Goal: Transaction & Acquisition: Obtain resource

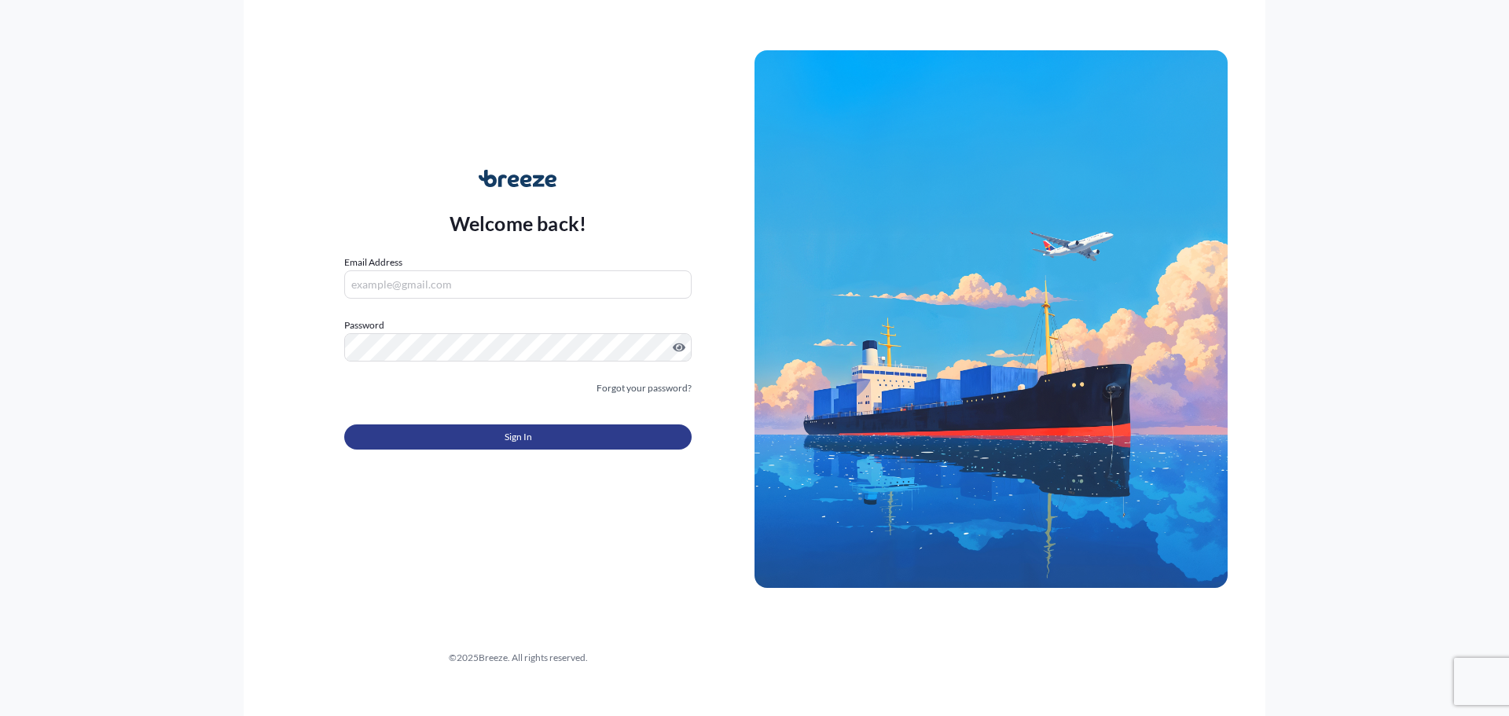
type input "[EMAIL_ADDRESS][DOMAIN_NAME]"
click at [454, 425] on button "Sign In" at bounding box center [517, 437] width 347 height 25
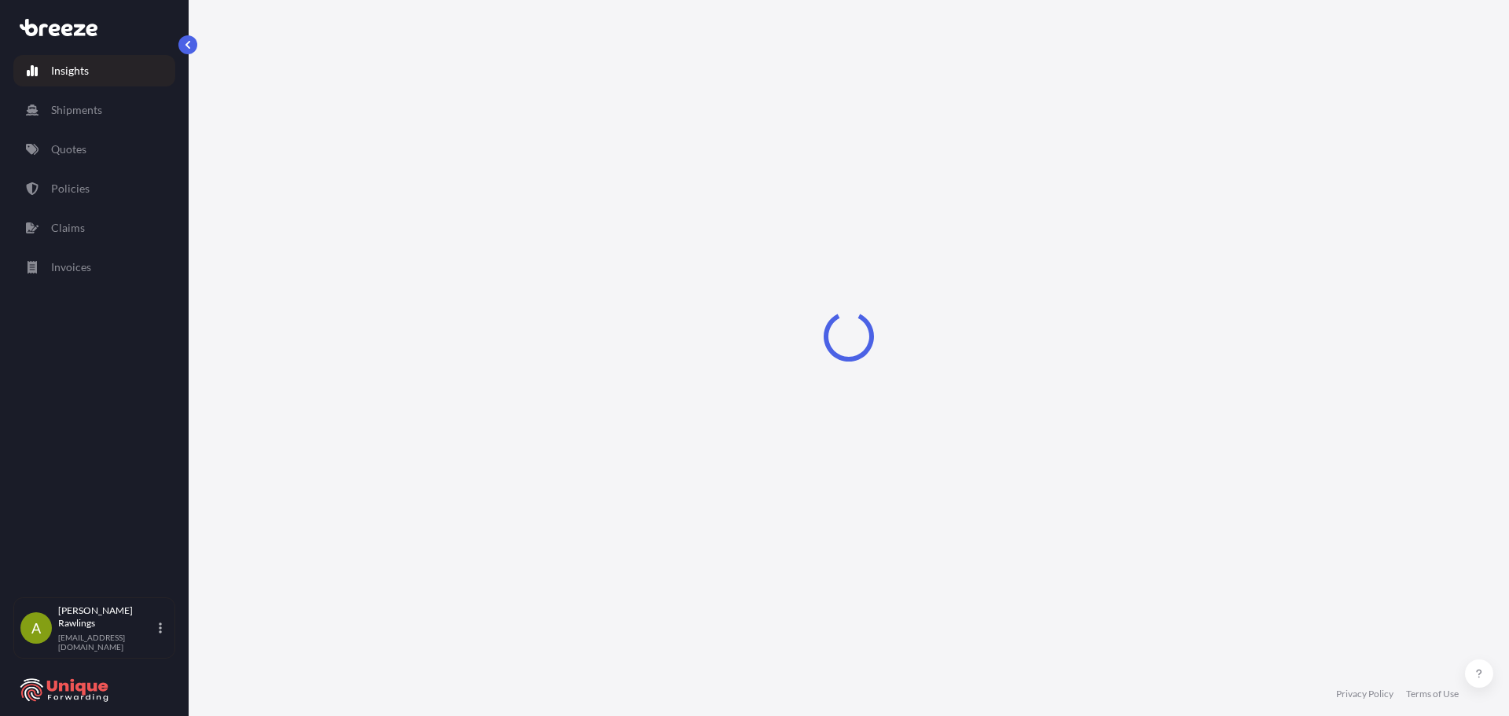
select select "2025"
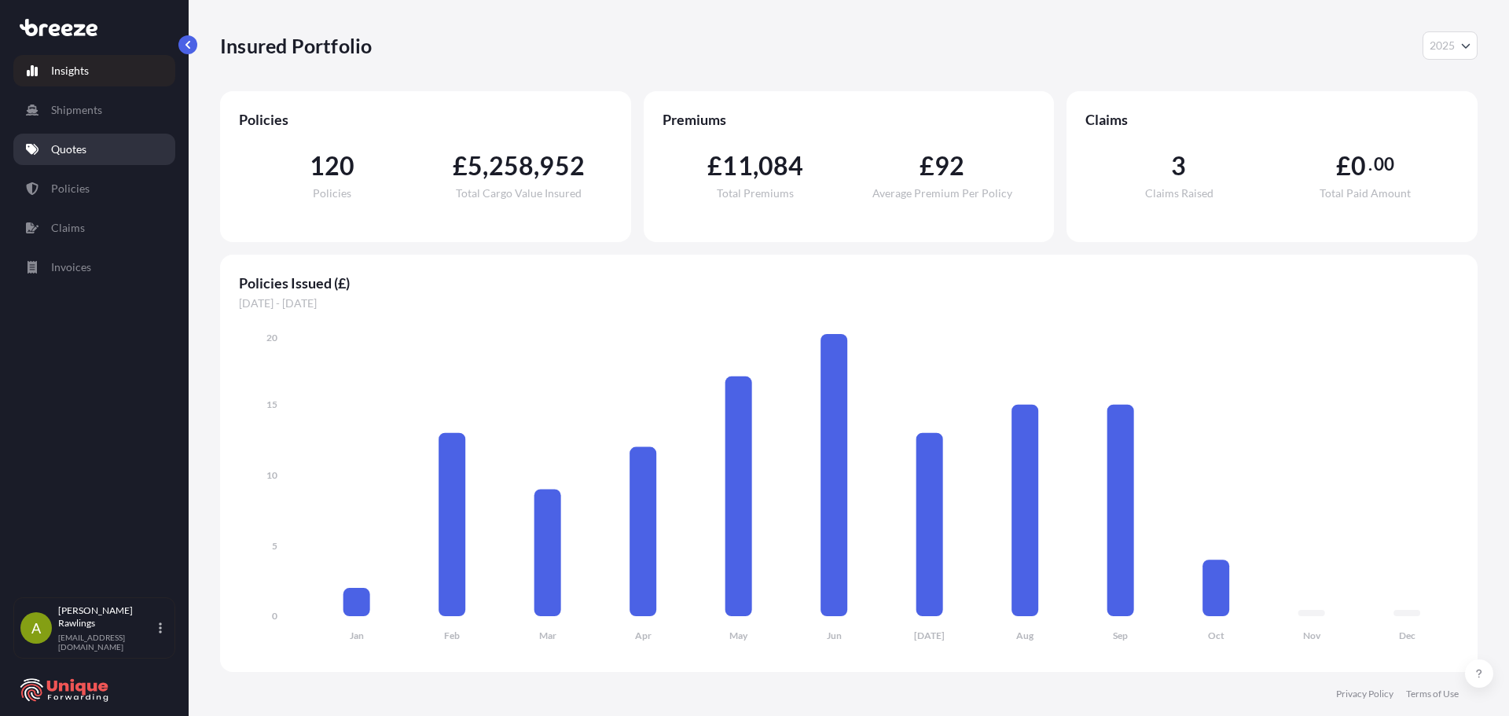
click at [68, 139] on link "Quotes" at bounding box center [94, 149] width 162 height 31
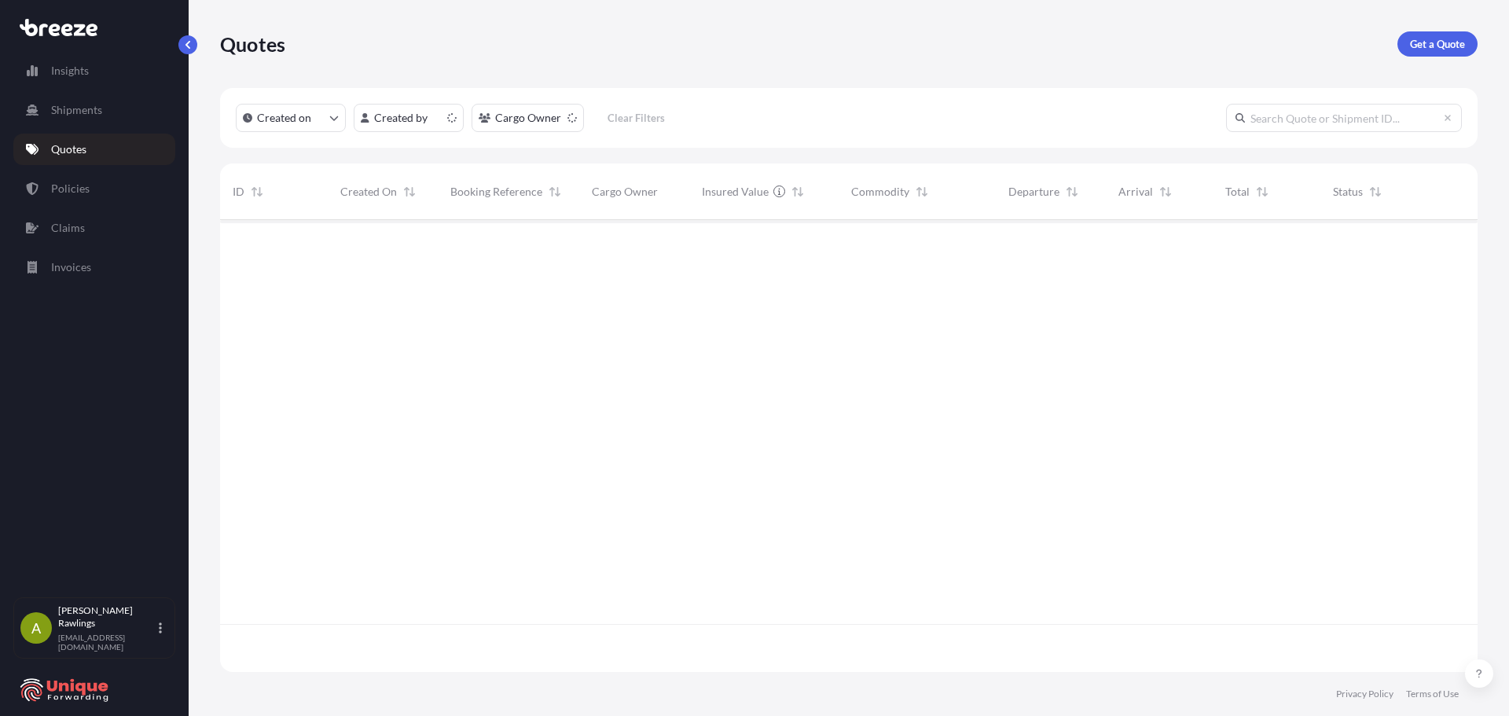
scroll to position [449, 1246]
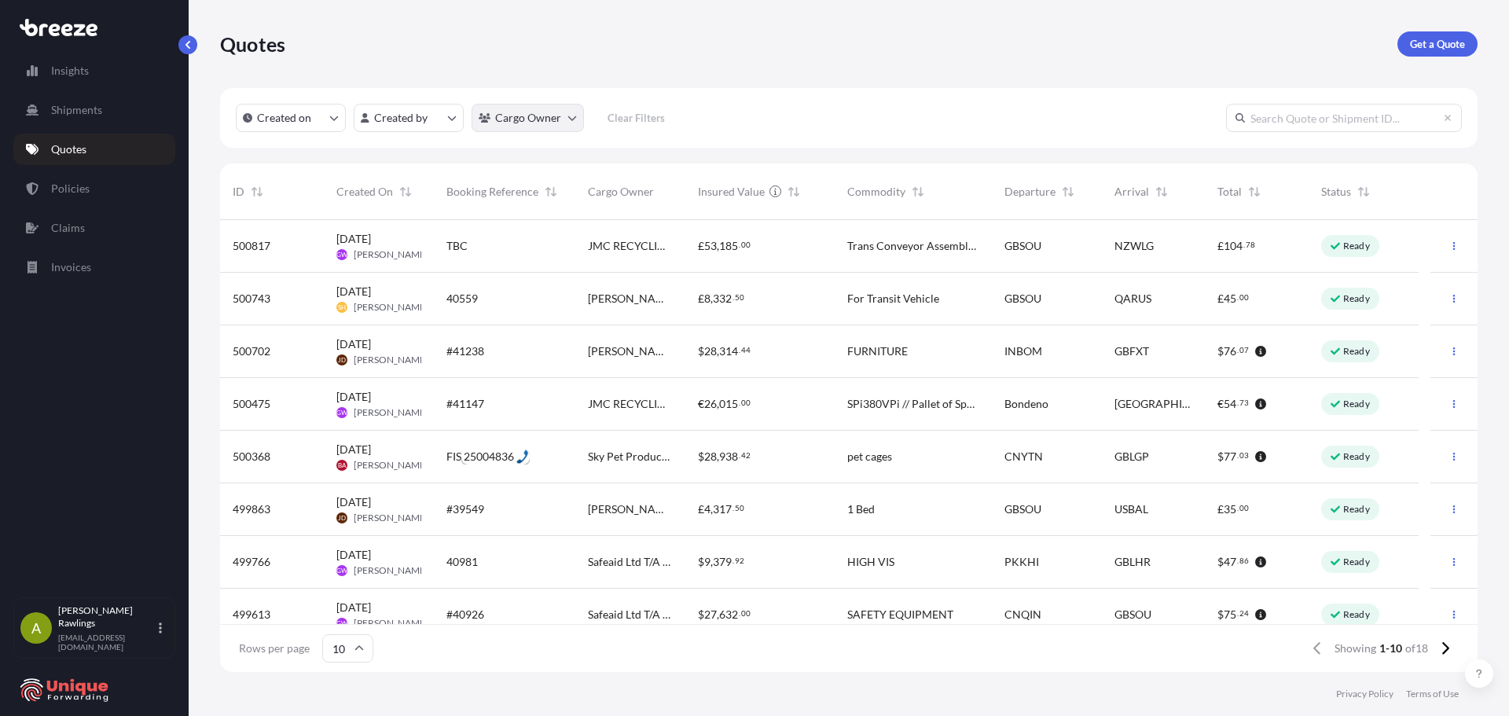
click at [545, 124] on html "Insights Shipments Quotes Policies Claims Invoices A [PERSON_NAME] [EMAIL_ADDRE…" at bounding box center [754, 358] width 1509 height 716
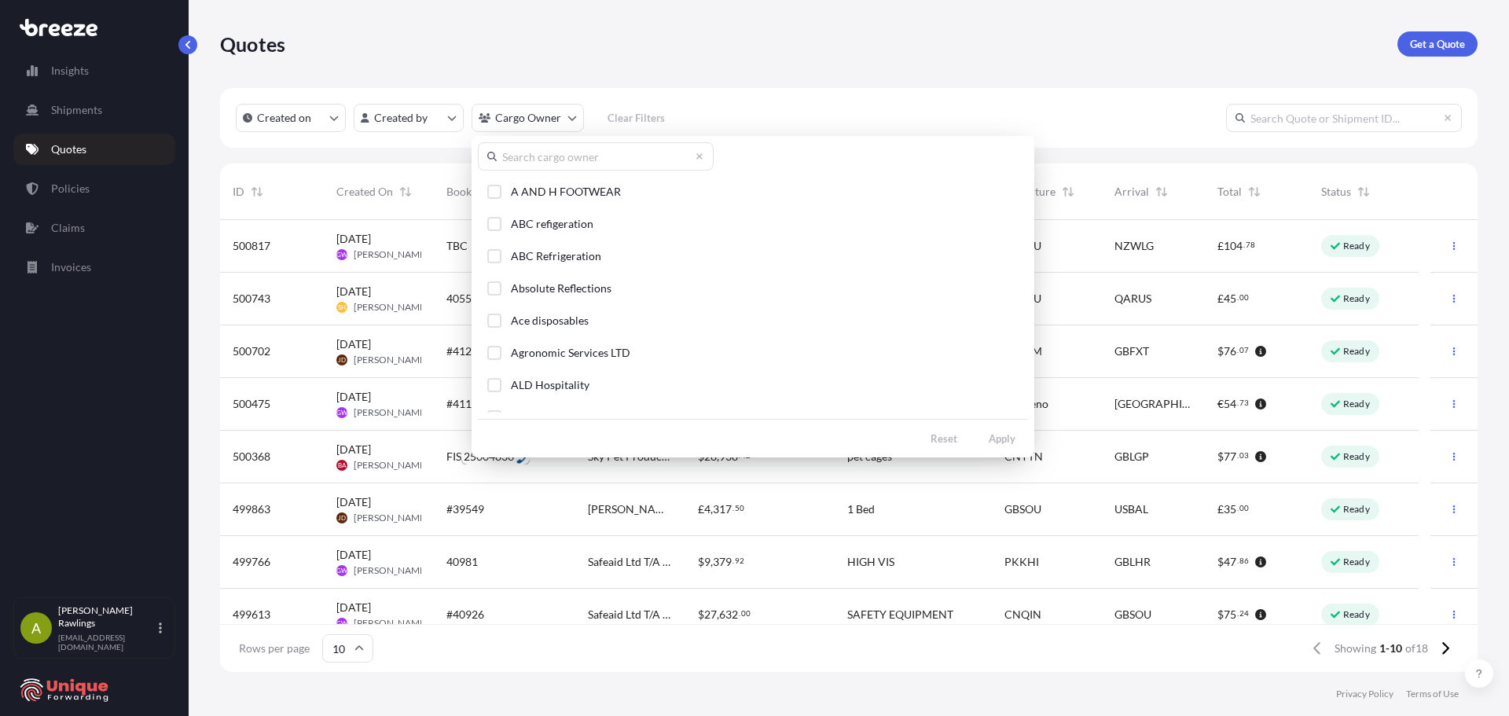
click at [538, 151] on input "text" at bounding box center [596, 156] width 236 height 28
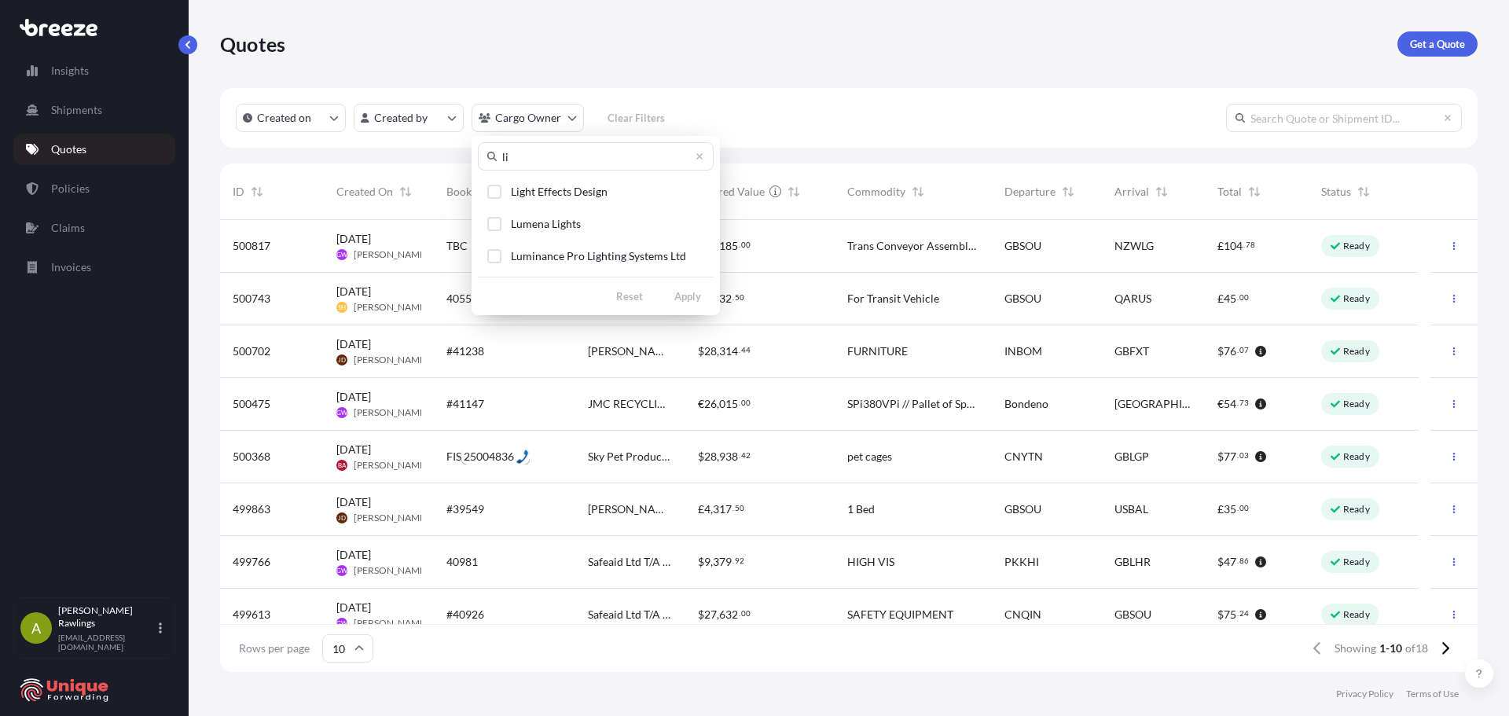
type input "l"
type input "light"
click at [553, 180] on button "Light Effects Design" at bounding box center [596, 191] width 236 height 29
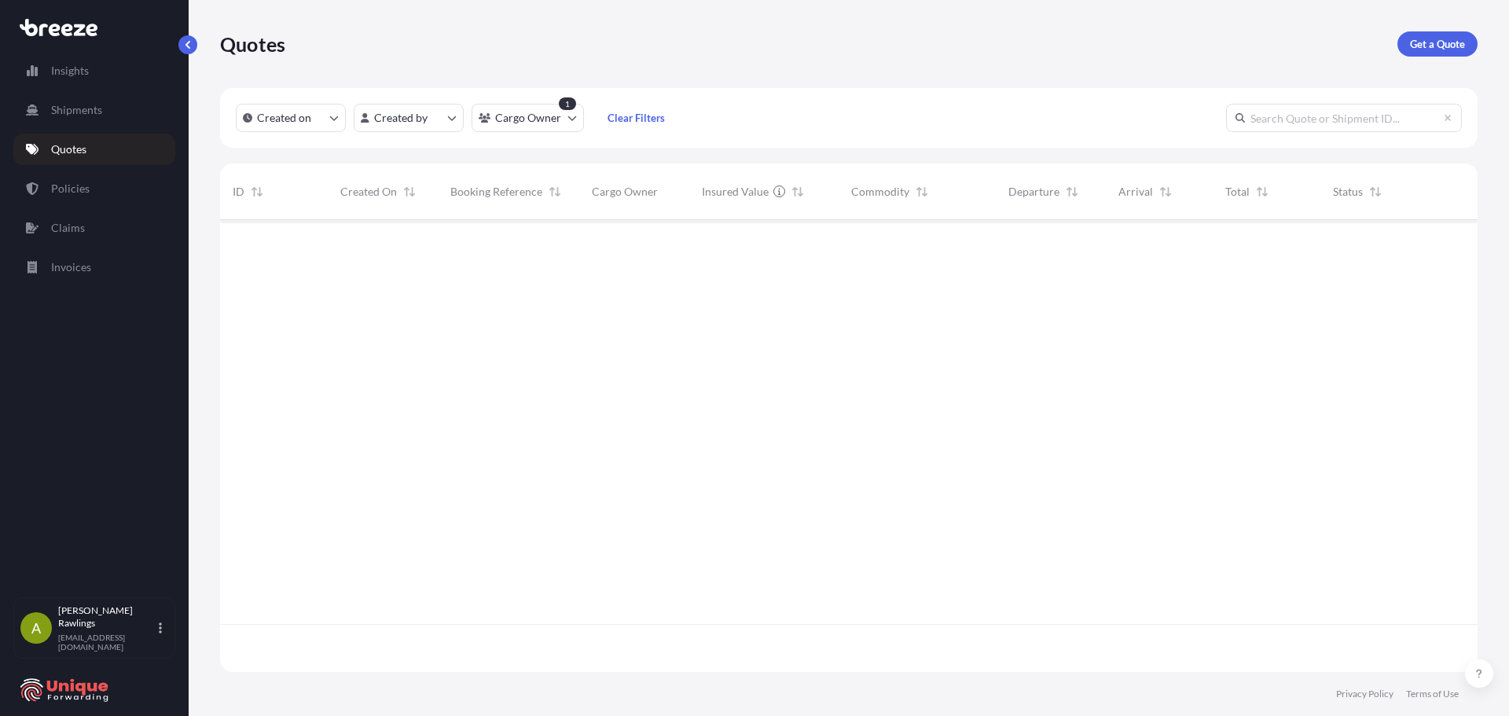
scroll to position [497, 1246]
click at [1431, 43] on p "Get a Quote" at bounding box center [1437, 44] width 55 height 16
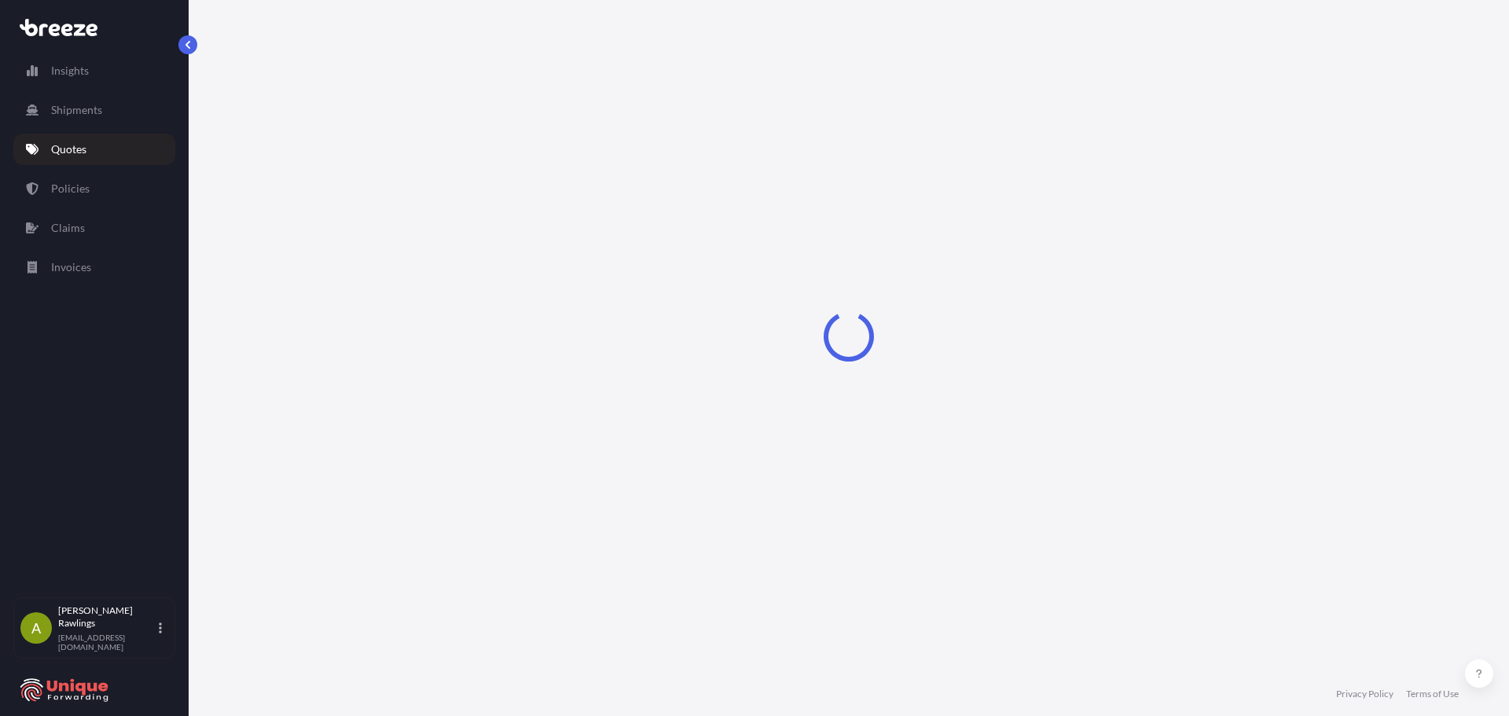
select select "Sea"
select select "1"
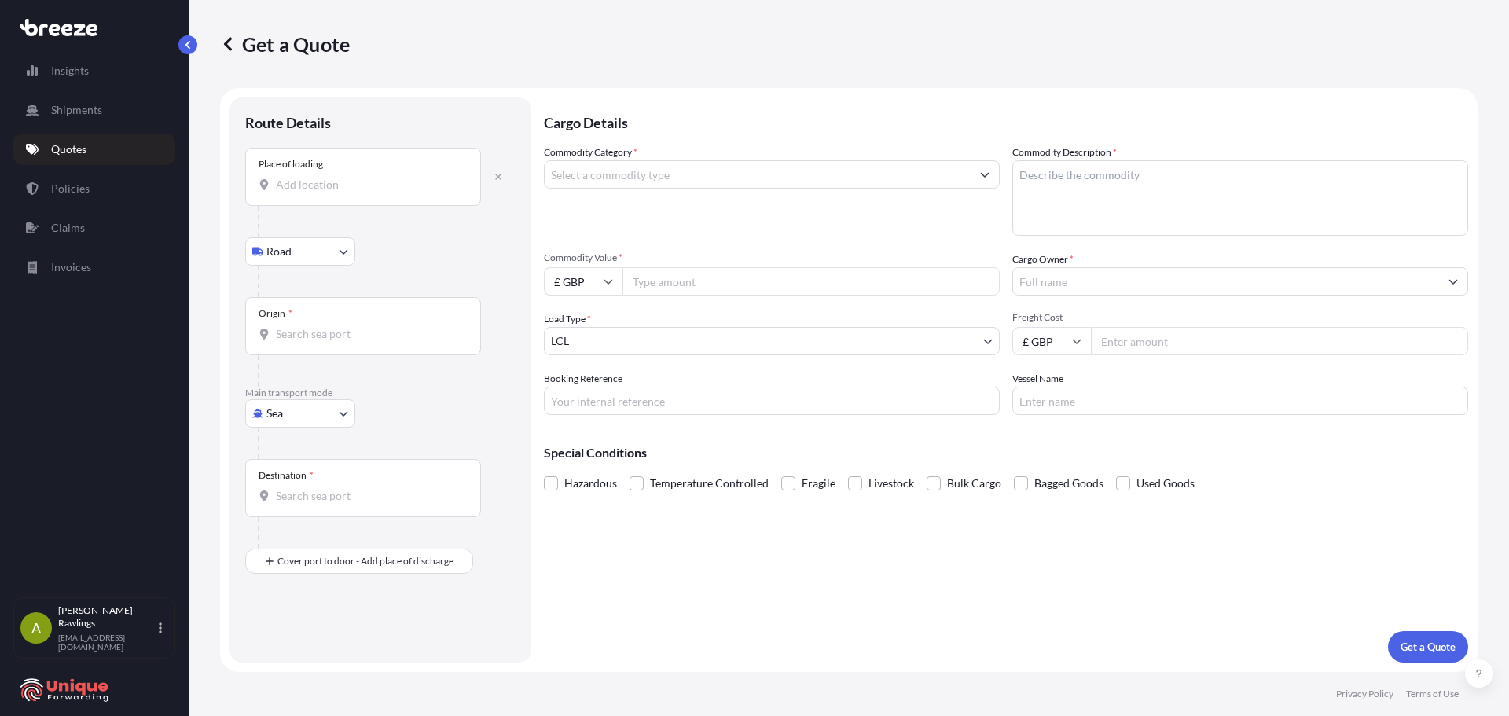
click at [330, 188] on input "Place of loading" at bounding box center [369, 185] width 186 height 16
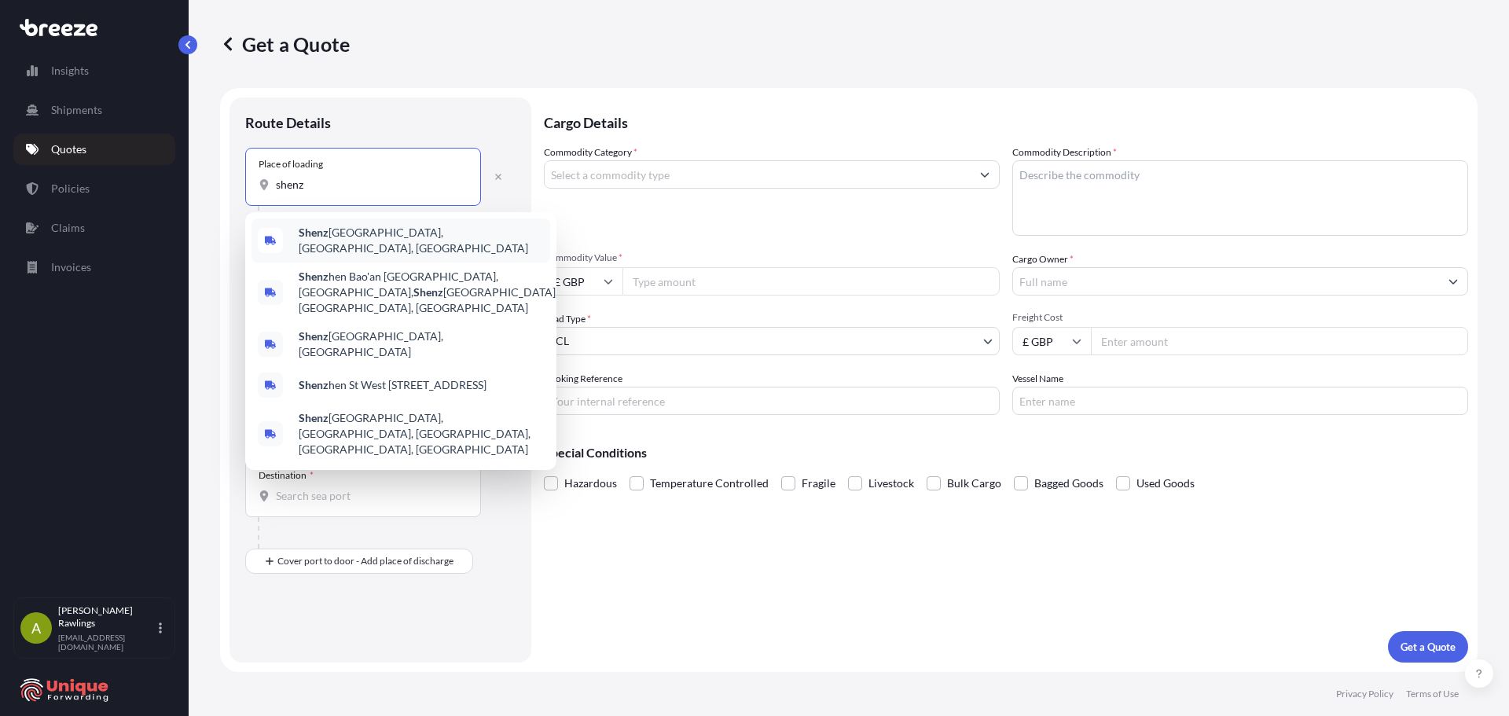
click at [355, 236] on span "Shenz hen, [GEOGRAPHIC_DATA], [GEOGRAPHIC_DATA]" at bounding box center [421, 240] width 245 height 31
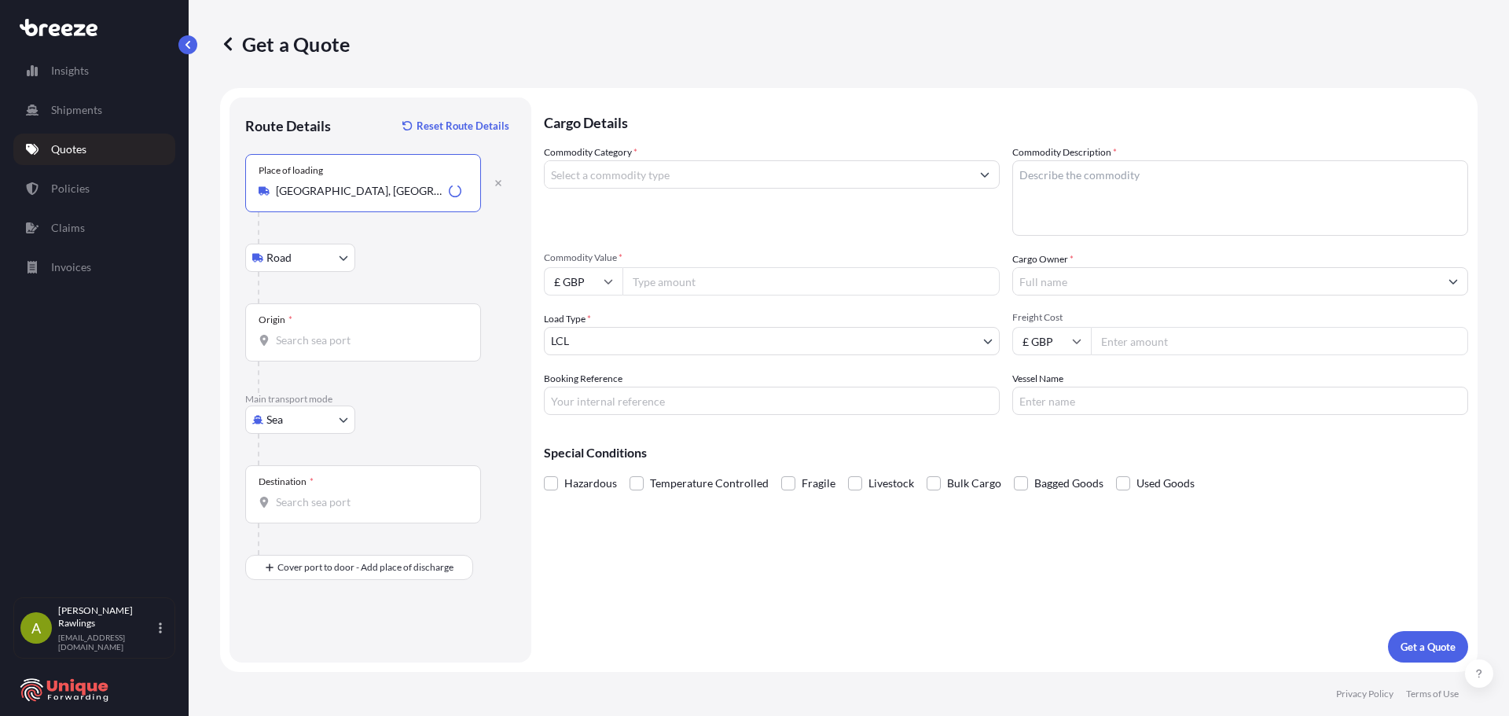
type input "[GEOGRAPHIC_DATA], [GEOGRAPHIC_DATA], [GEOGRAPHIC_DATA]"
click at [311, 254] on body "0 options available. 5 options available. 0 options available. 5 options availa…" at bounding box center [754, 358] width 1509 height 716
click at [303, 302] on div "Road" at bounding box center [300, 299] width 97 height 28
click at [318, 336] on input "Origin *" at bounding box center [369, 341] width 186 height 16
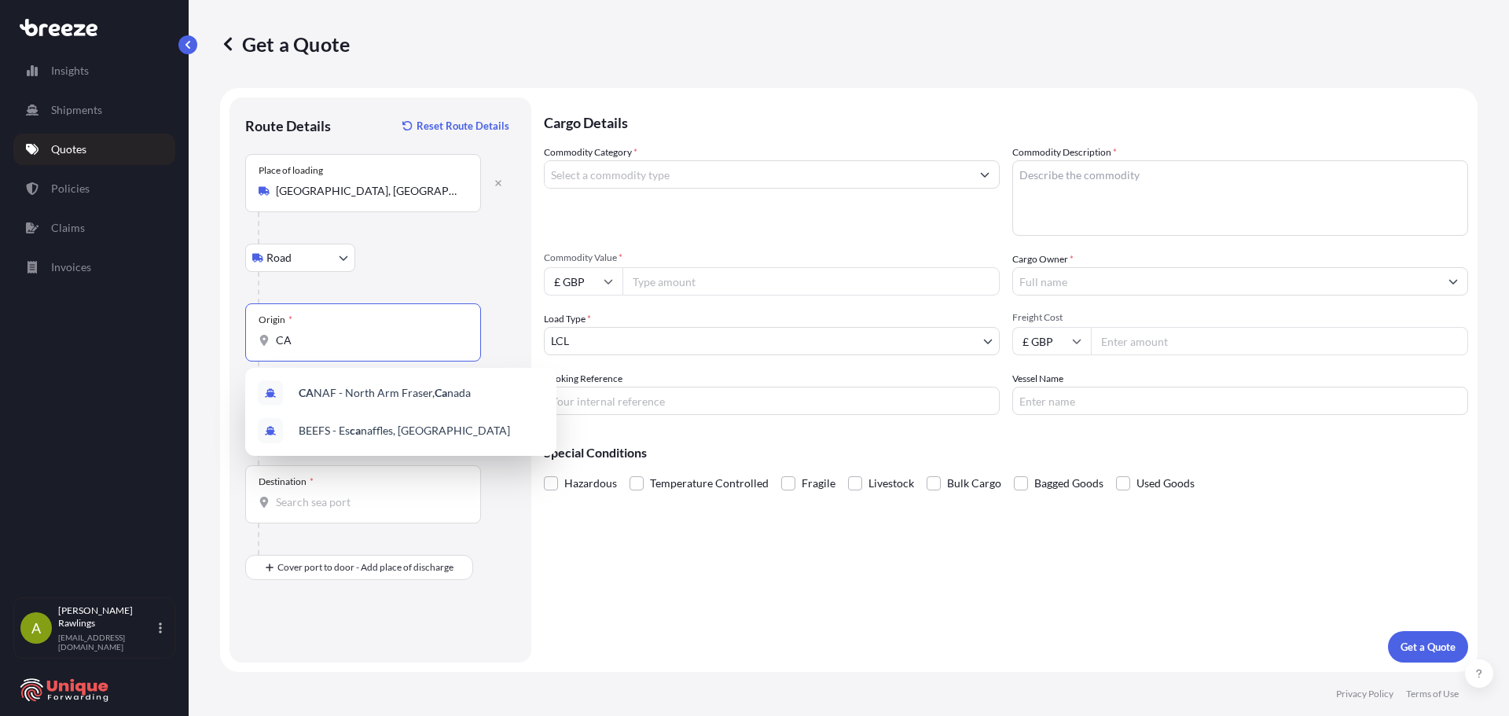
type input "C"
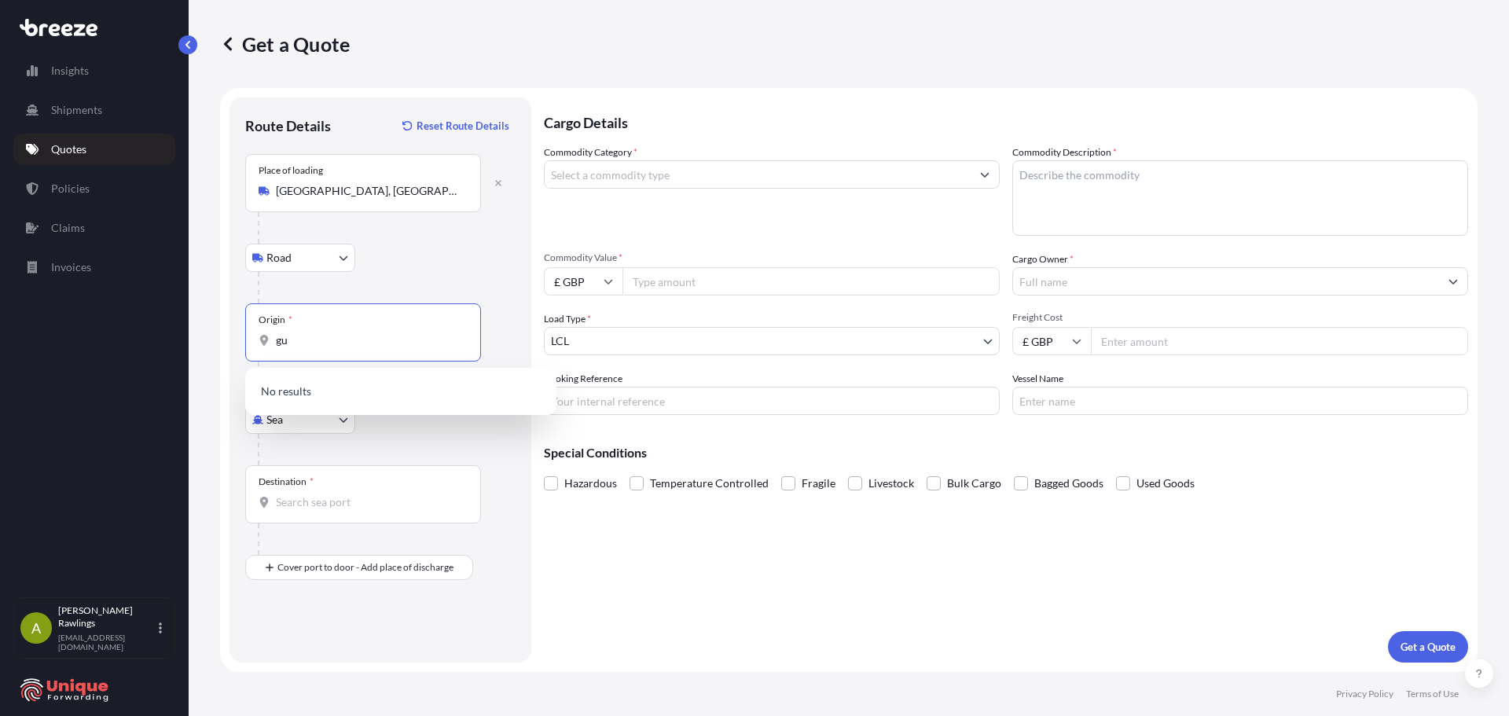
type input "g"
click at [318, 336] on input "[GEOGRAPHIC_DATA]" at bounding box center [369, 341] width 186 height 16
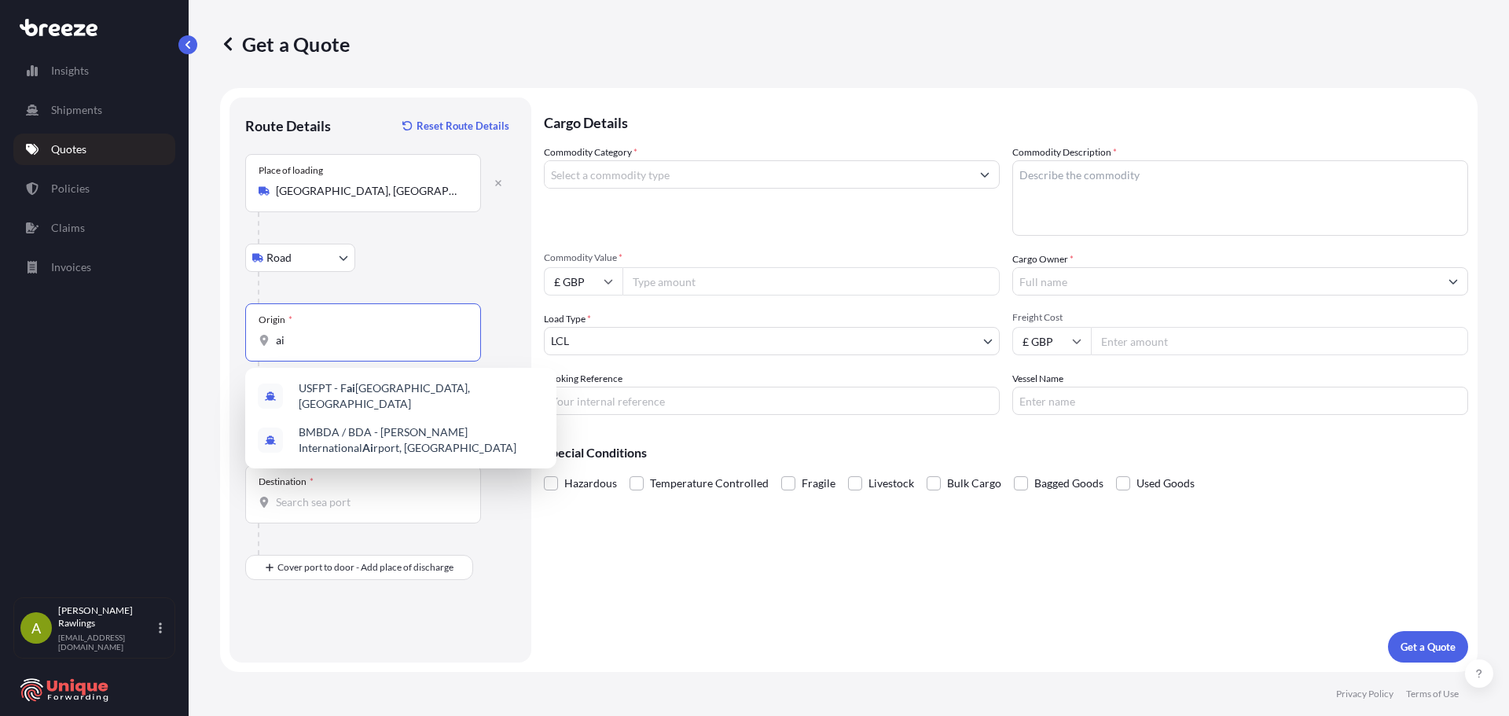
type input "a"
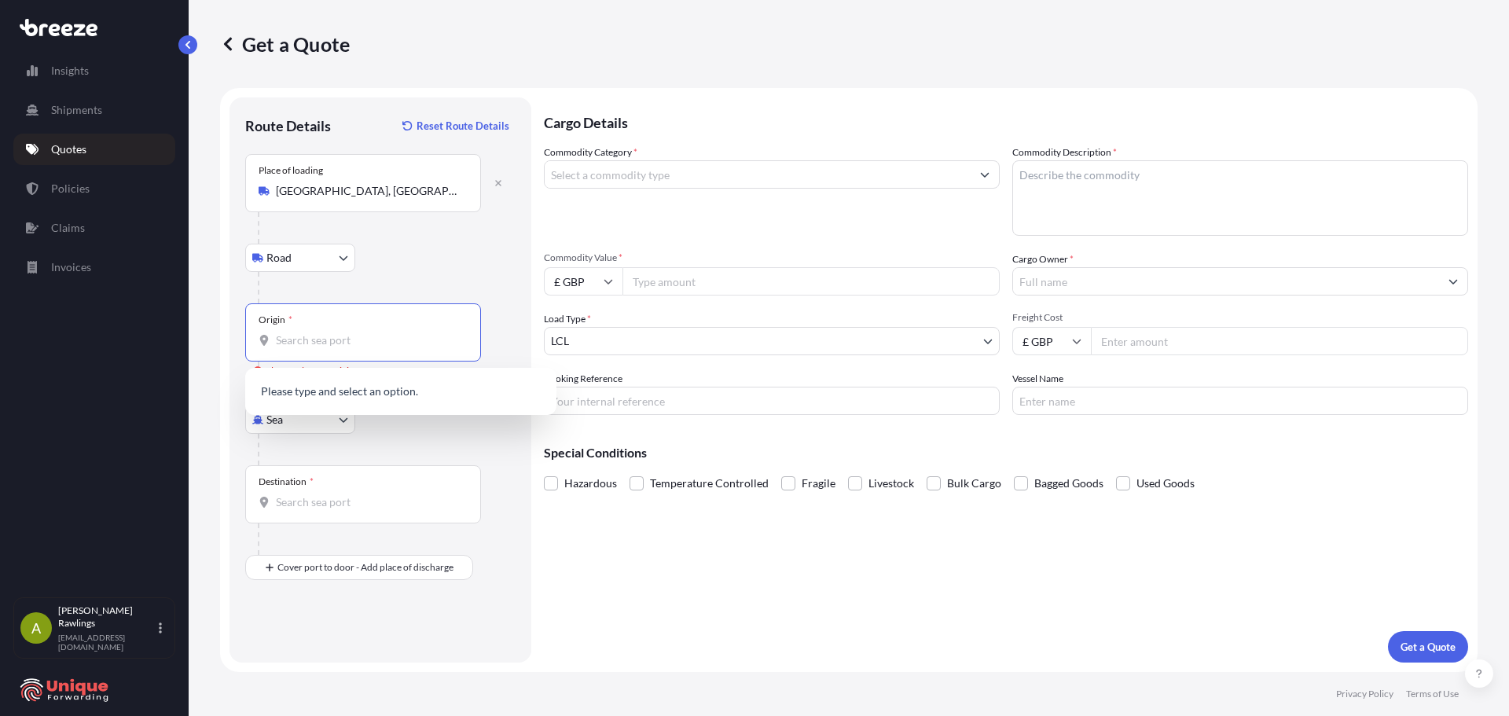
paste input "[GEOGRAPHIC_DATA]"
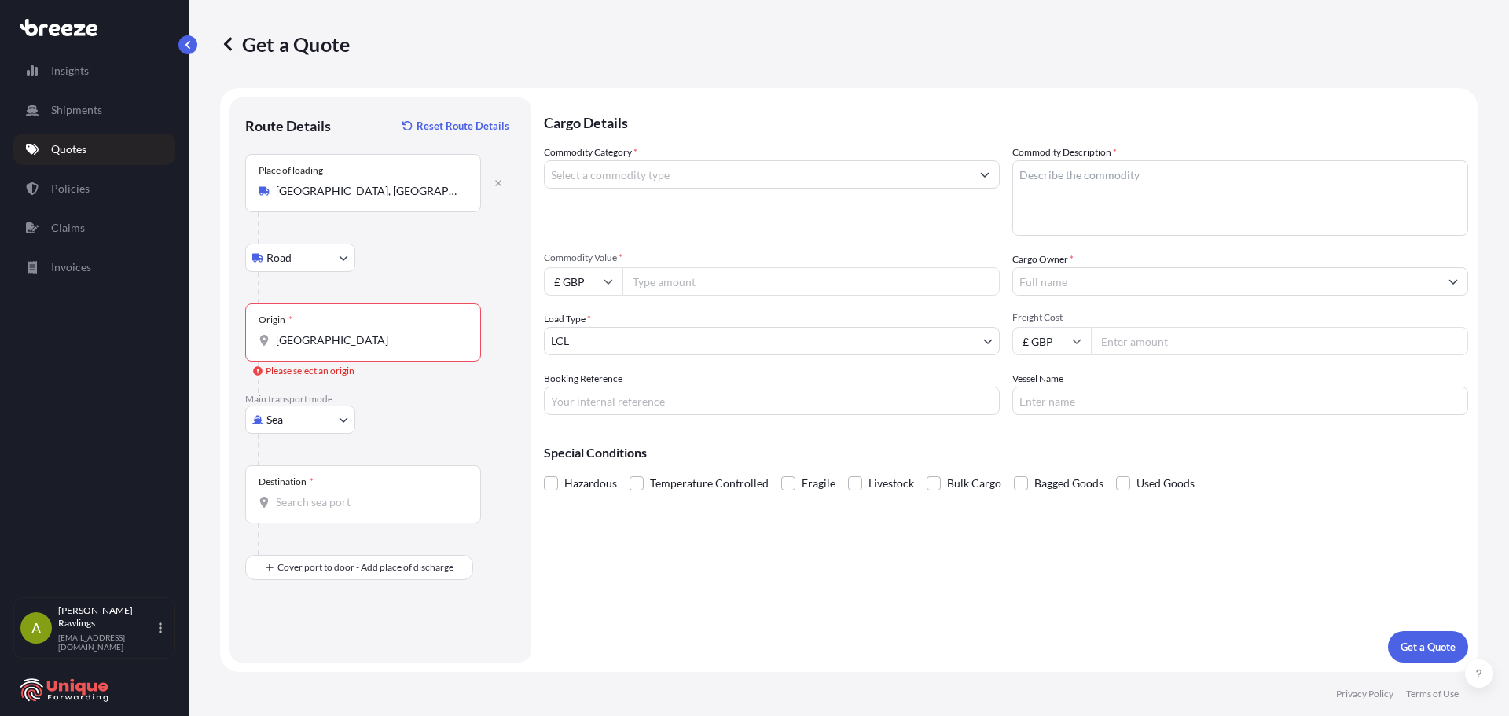
click at [239, 356] on div "Route Details Reset Route Details Place of loading [GEOGRAPHIC_DATA], [GEOGRAPH…" at bounding box center [381, 379] width 302 height 565
click at [324, 347] on input "[GEOGRAPHIC_DATA]" at bounding box center [369, 341] width 186 height 16
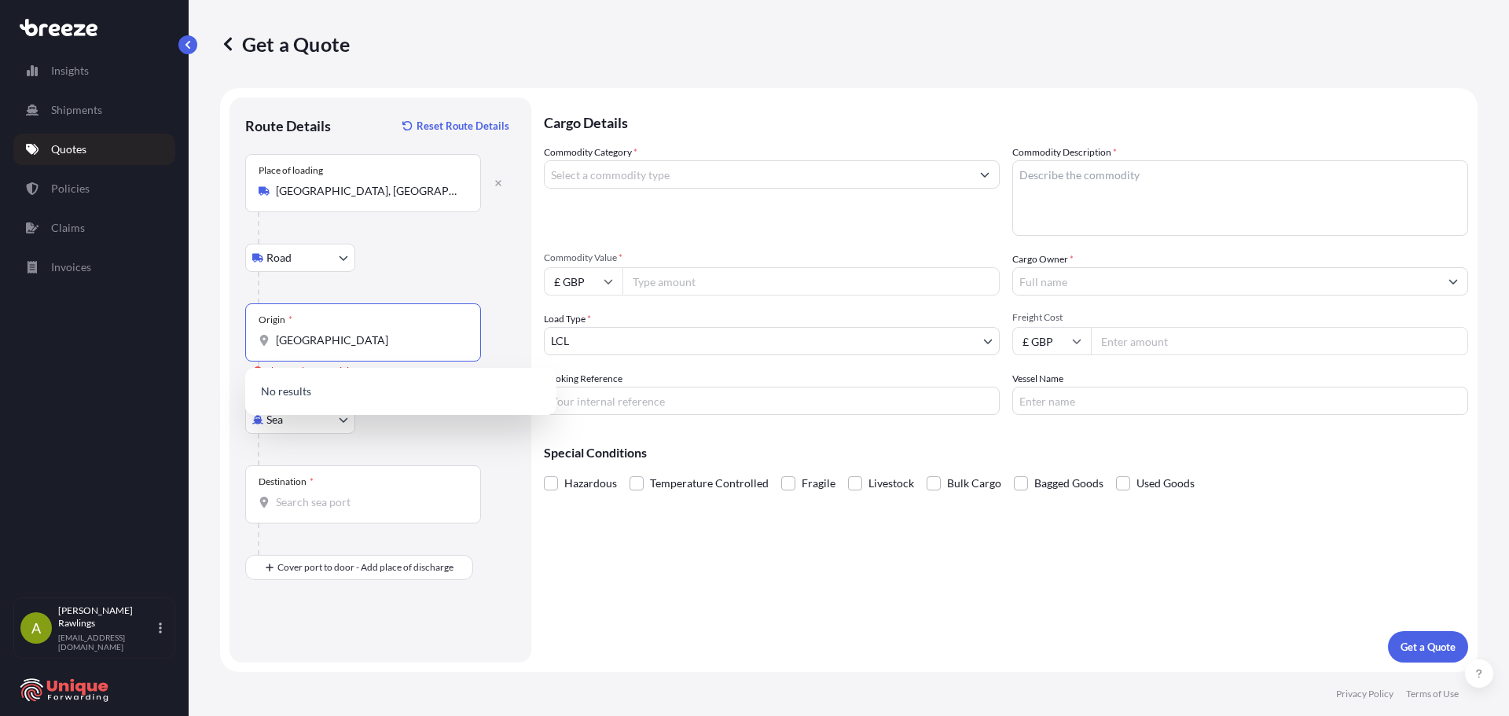
drag, startPoint x: 330, startPoint y: 340, endPoint x: 246, endPoint y: 340, distance: 84.1
click at [246, 340] on div "Origin * [GEOGRAPHIC_DATA]" at bounding box center [363, 332] width 236 height 58
type input "[GEOGRAPHIC_DATA]"
drag, startPoint x: 429, startPoint y: 344, endPoint x: 122, endPoint y: 335, distance: 307.5
click at [122, 335] on div "Insights Shipments Quotes Policies Claims Invoices A [PERSON_NAME] [EMAIL_ADDRE…" at bounding box center [754, 358] width 1509 height 716
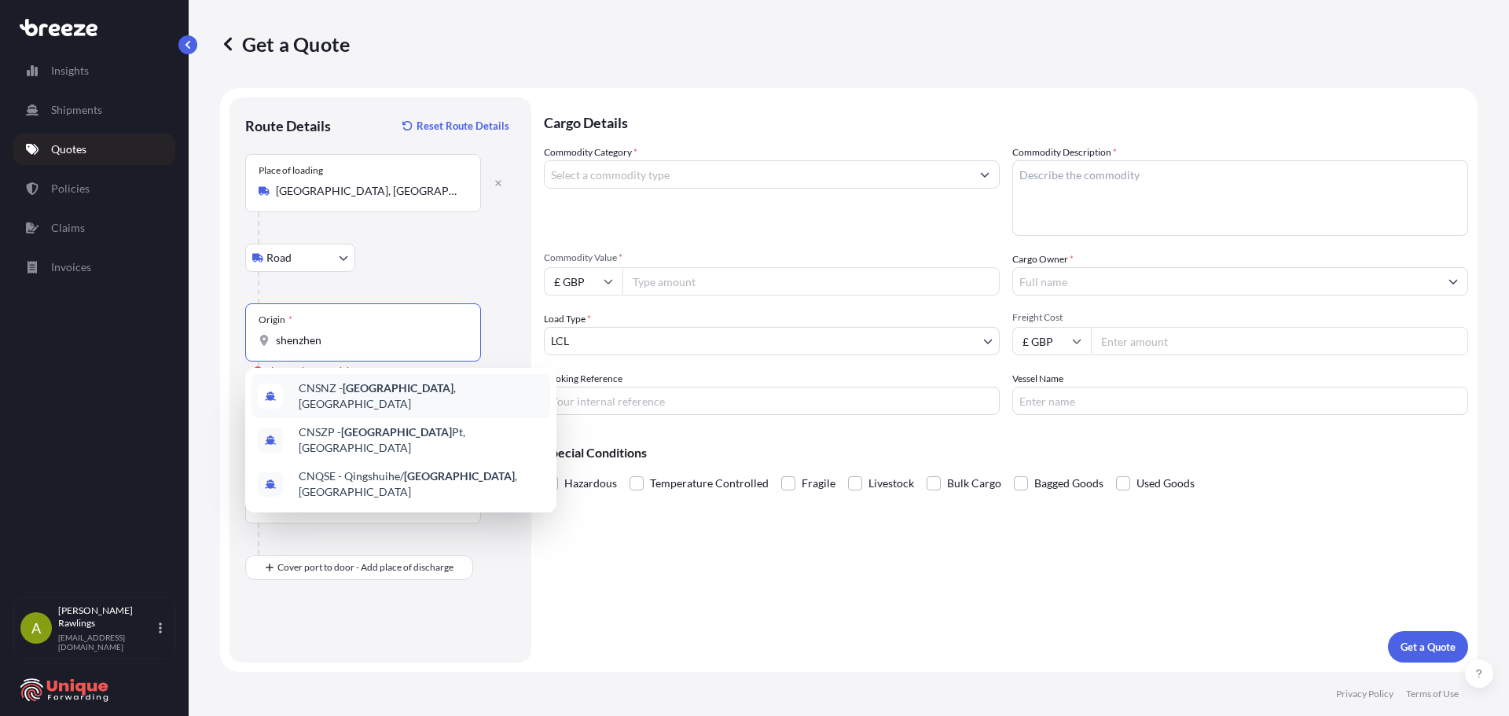
click at [428, 391] on div "CNSNZ - [GEOGRAPHIC_DATA] , [GEOGRAPHIC_DATA]" at bounding box center [401, 396] width 299 height 44
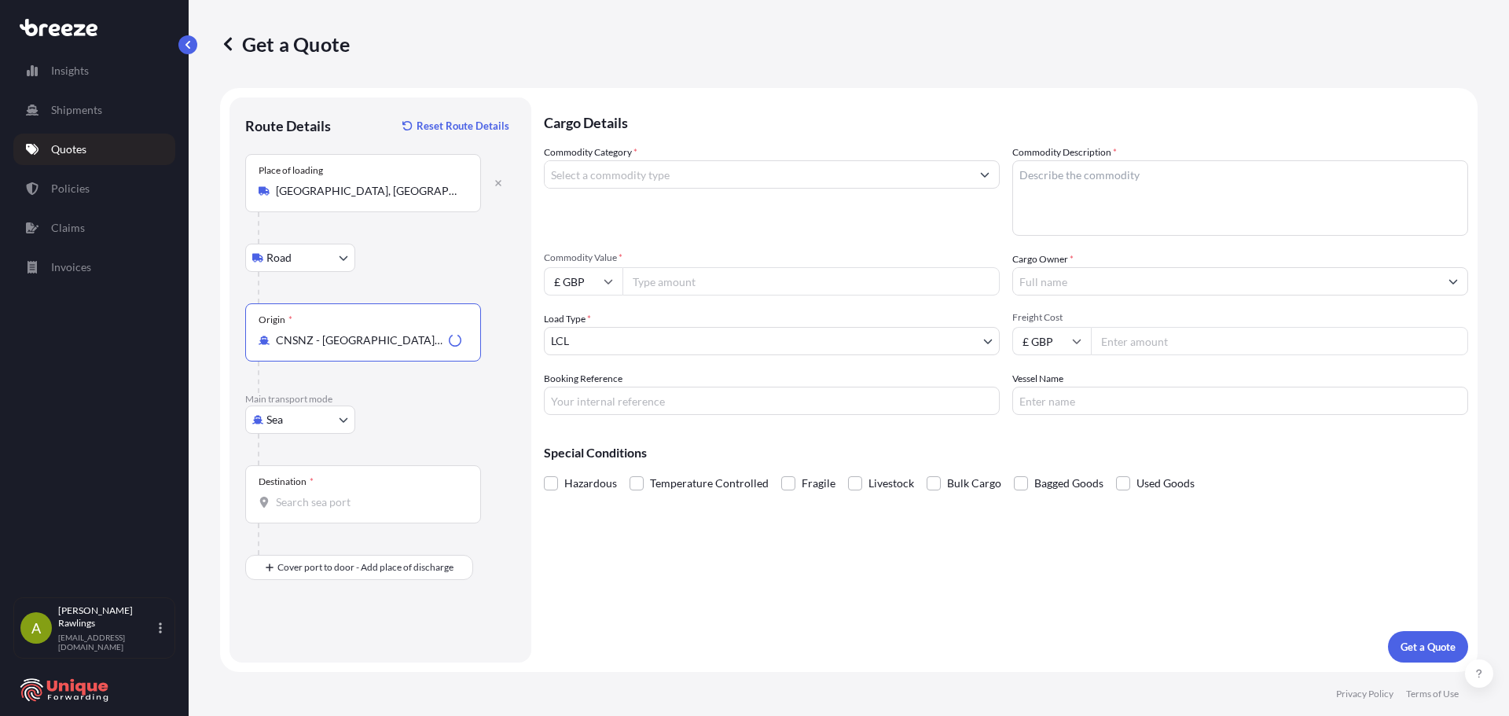
type input "CNSNZ - [GEOGRAPHIC_DATA], [GEOGRAPHIC_DATA]"
click at [294, 414] on body "10 options available. 2 options available. 0 options available. 3 options avail…" at bounding box center [754, 358] width 1509 height 716
click at [299, 486] on div "Air" at bounding box center [300, 489] width 97 height 28
select select "Air"
click at [311, 200] on div "Place of loading" at bounding box center [363, 183] width 236 height 58
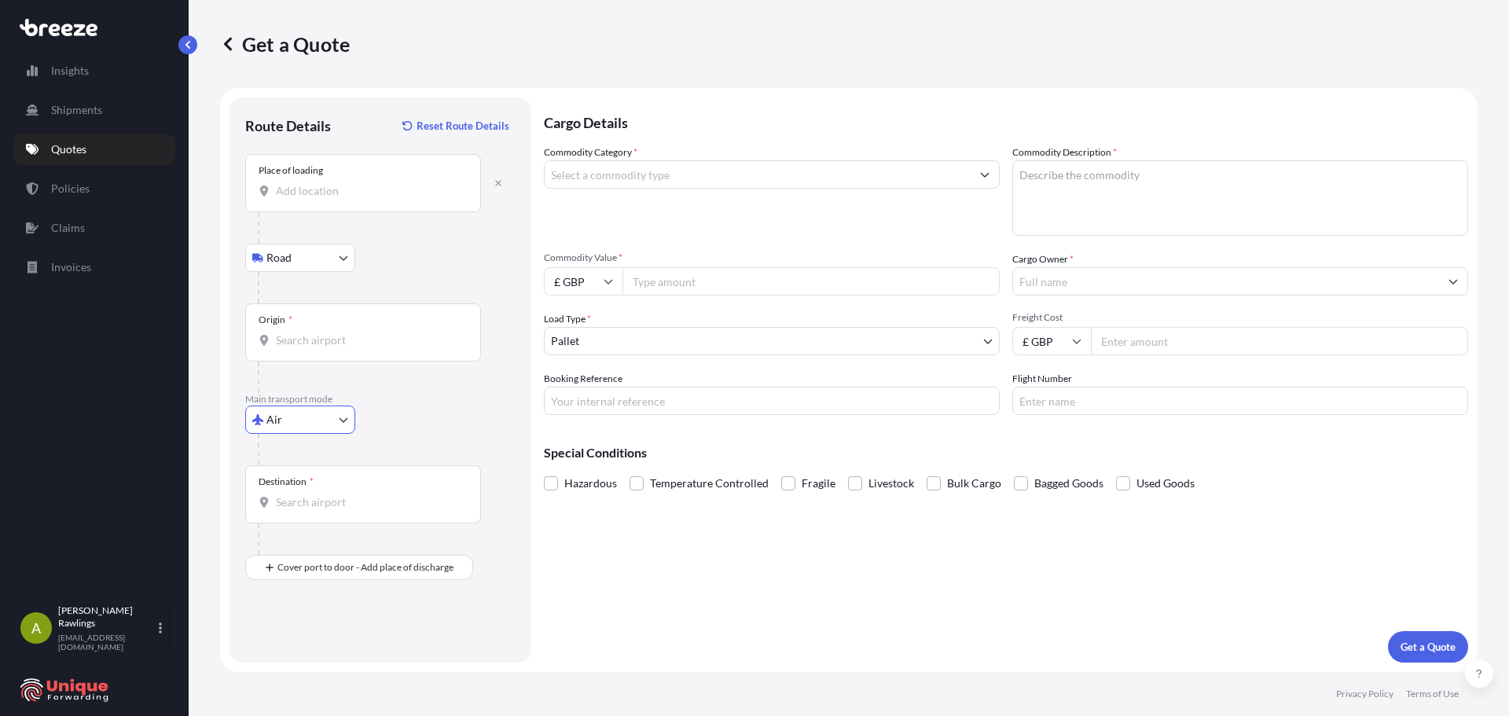
click at [311, 199] on input "Place of loading" at bounding box center [369, 191] width 186 height 16
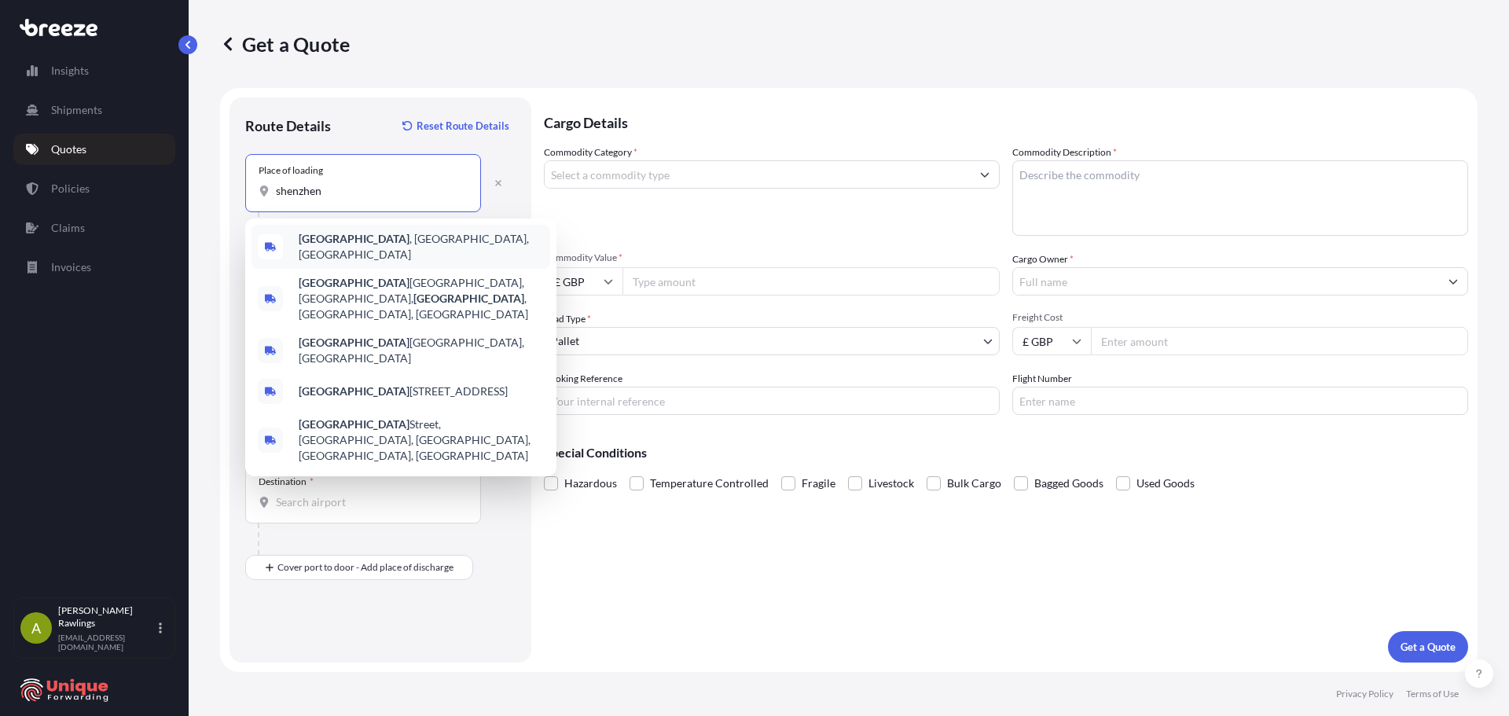
click at [333, 241] on b "[GEOGRAPHIC_DATA]" at bounding box center [354, 238] width 111 height 13
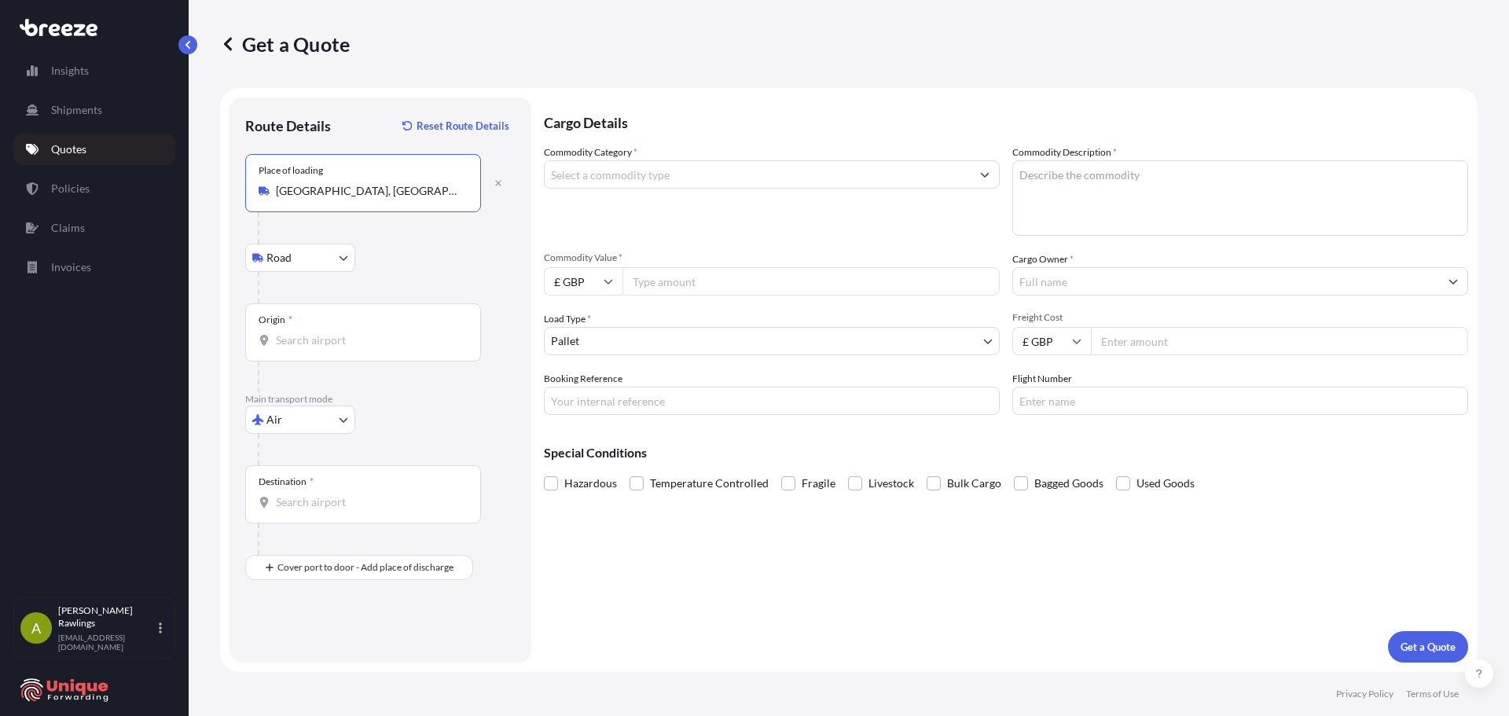
type input "[GEOGRAPHIC_DATA], [GEOGRAPHIC_DATA], [GEOGRAPHIC_DATA]"
click at [319, 336] on input "Origin *" at bounding box center [369, 341] width 186 height 16
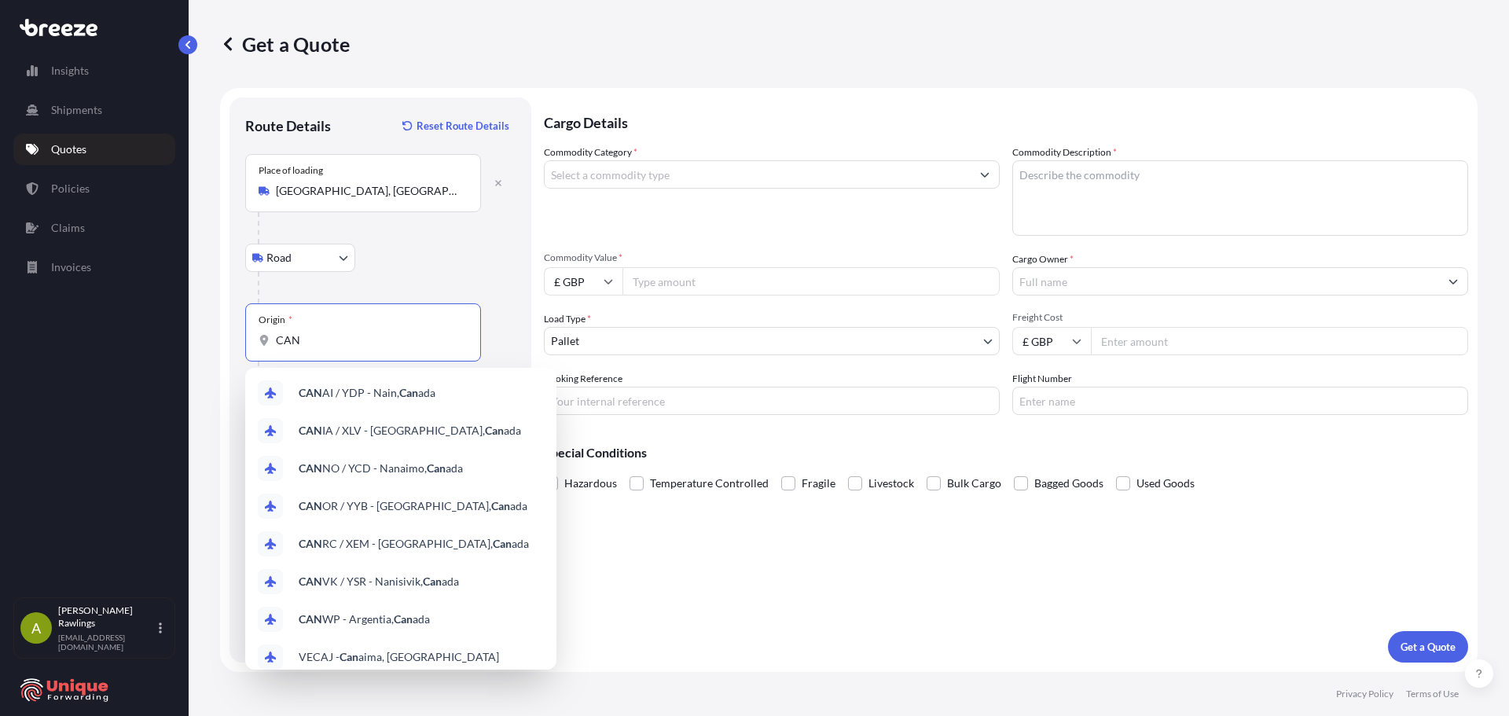
click at [324, 341] on input "CAN" at bounding box center [369, 341] width 186 height 16
paste input "[GEOGRAPHIC_DATA]"
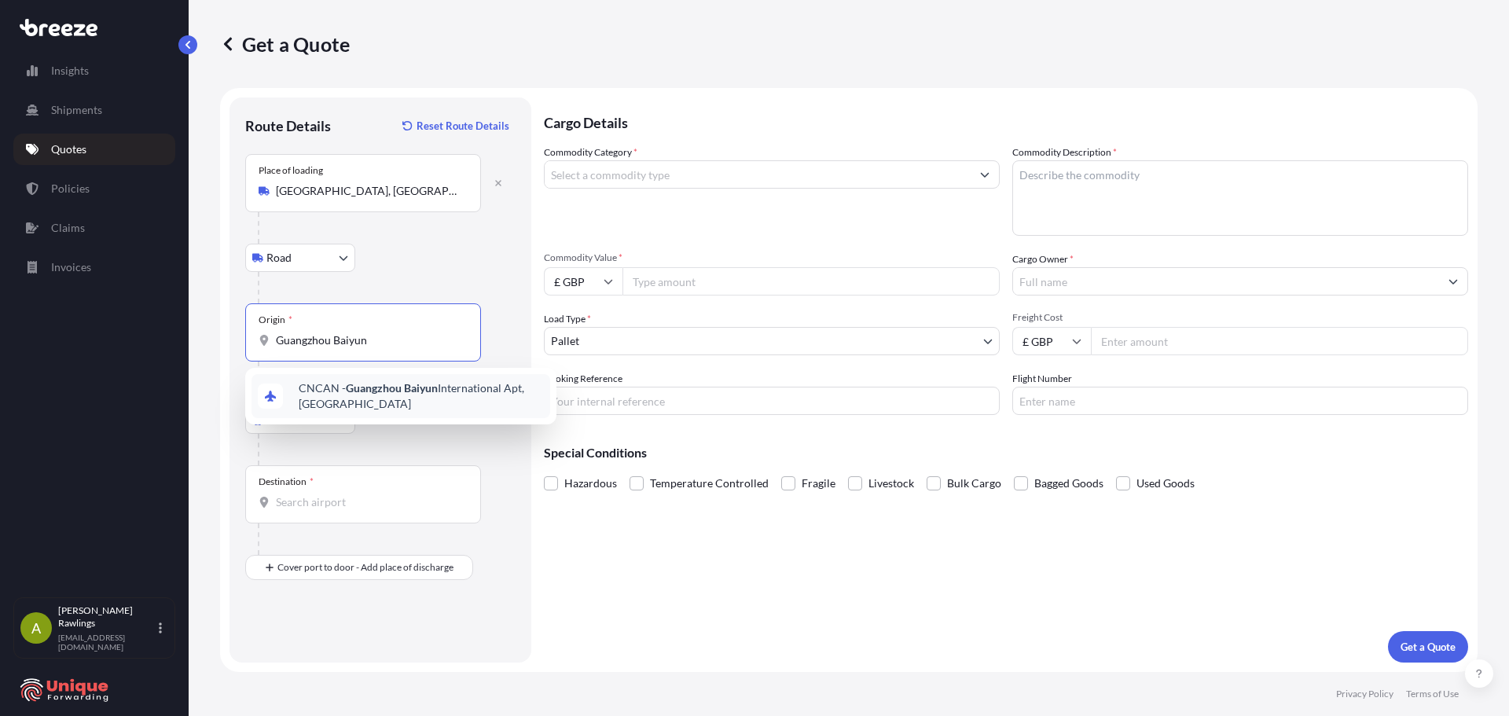
click at [406, 404] on span "CNCAN - Guangzhou Baiyun International Apt, [GEOGRAPHIC_DATA]" at bounding box center [421, 395] width 245 height 31
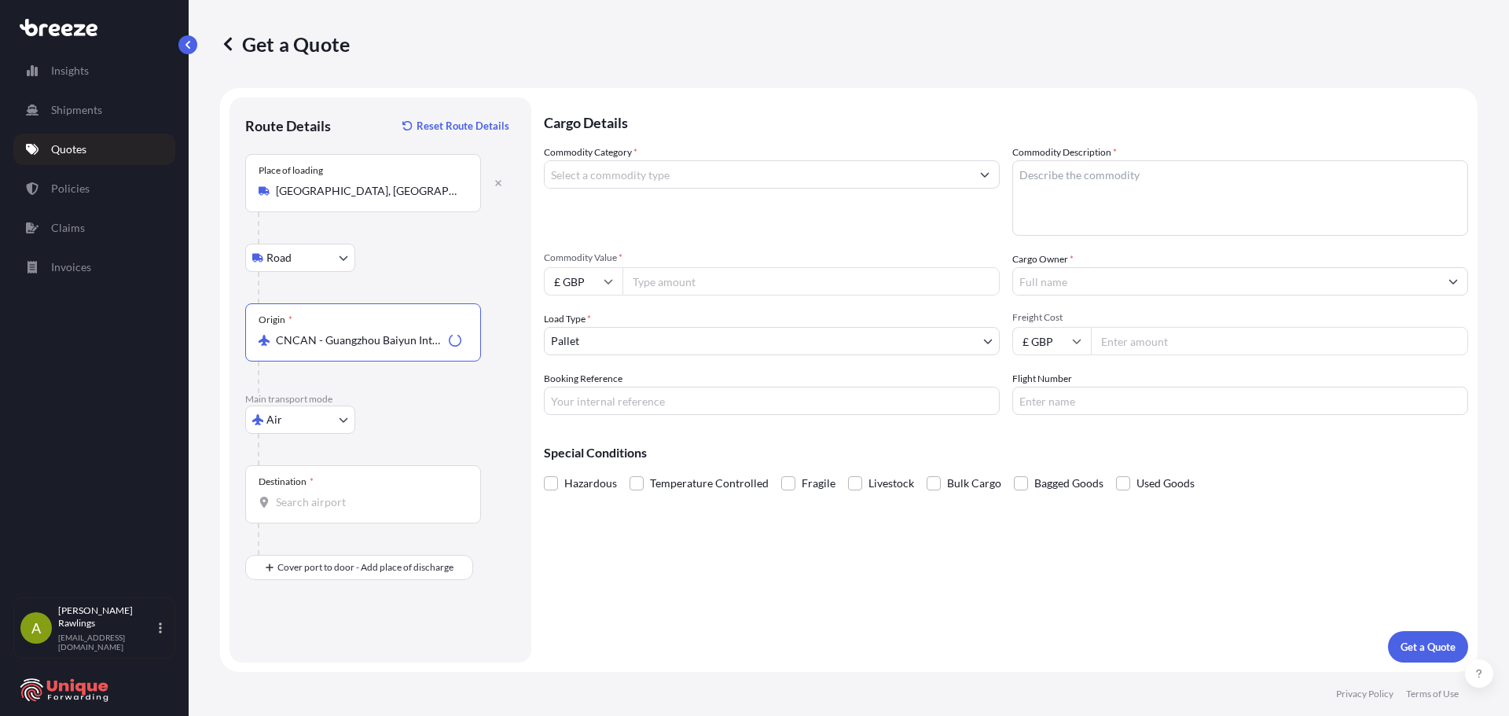
type input "CNCAN - Guangzhou Baiyun International Apt, [GEOGRAPHIC_DATA]"
click at [296, 514] on div "Destination *" at bounding box center [363, 494] width 236 height 58
click at [296, 510] on input "Destination *" at bounding box center [369, 502] width 186 height 16
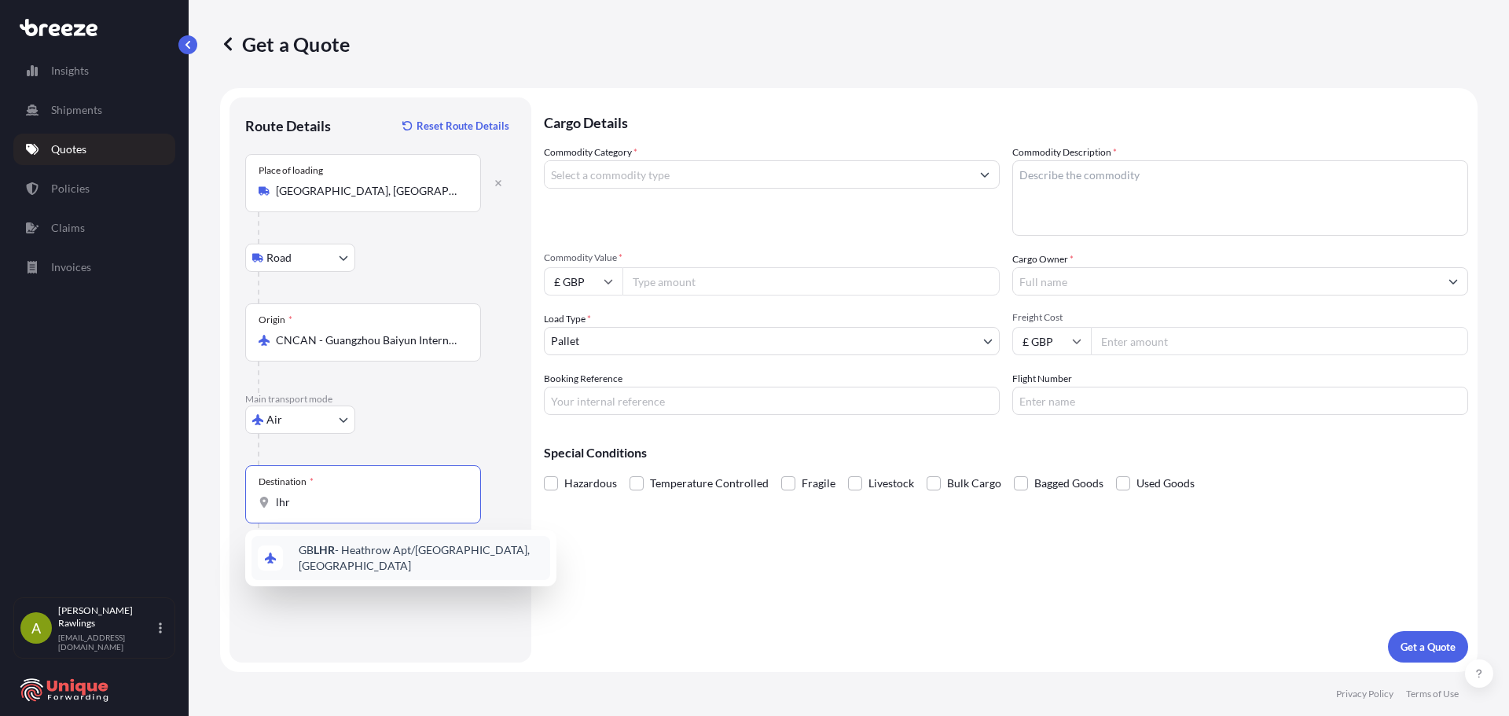
click at [331, 564] on div "GB LHR - Heathrow Apt/[GEOGRAPHIC_DATA], [GEOGRAPHIC_DATA]" at bounding box center [401, 558] width 299 height 44
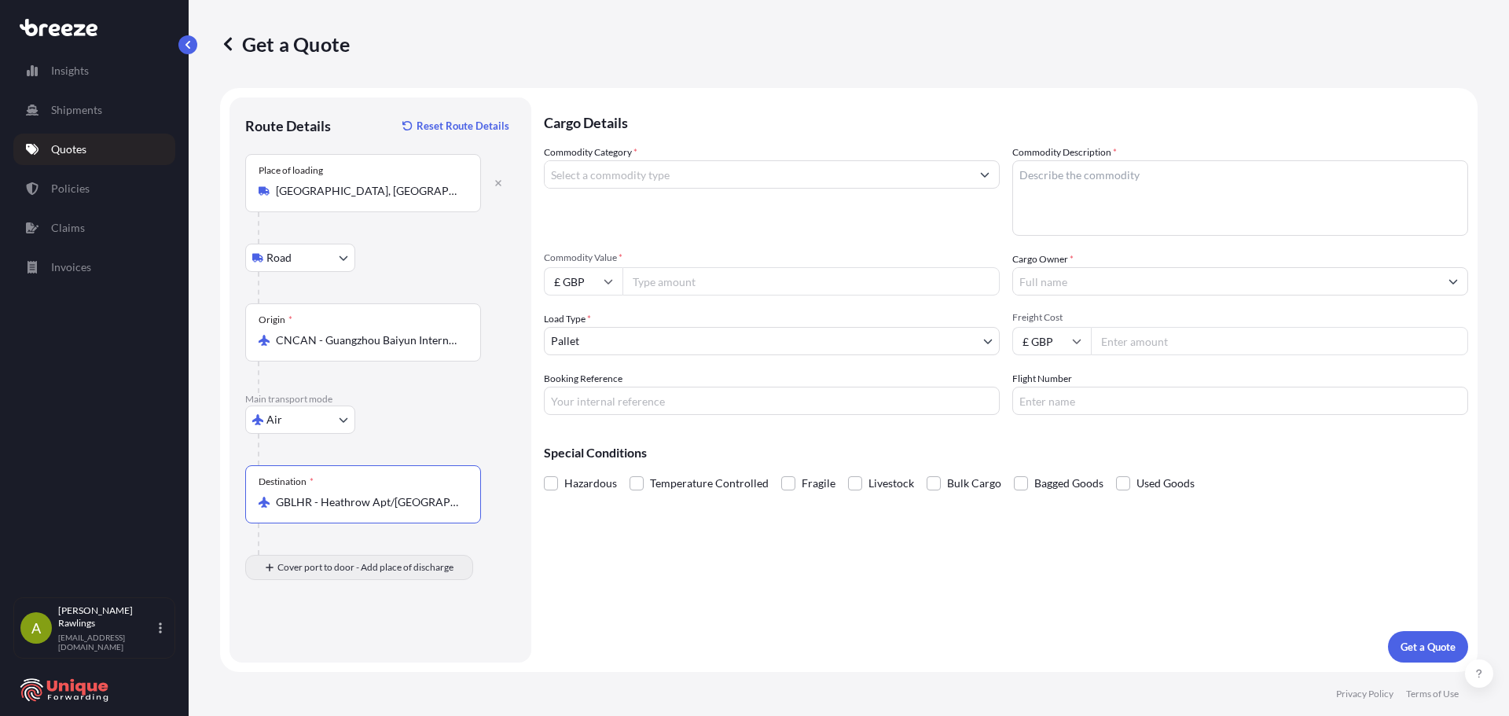
type input "GBLHR - Heathrow Apt/[GEOGRAPHIC_DATA], [GEOGRAPHIC_DATA]"
click at [316, 658] on input "Place of Discharge" at bounding box center [369, 652] width 186 height 16
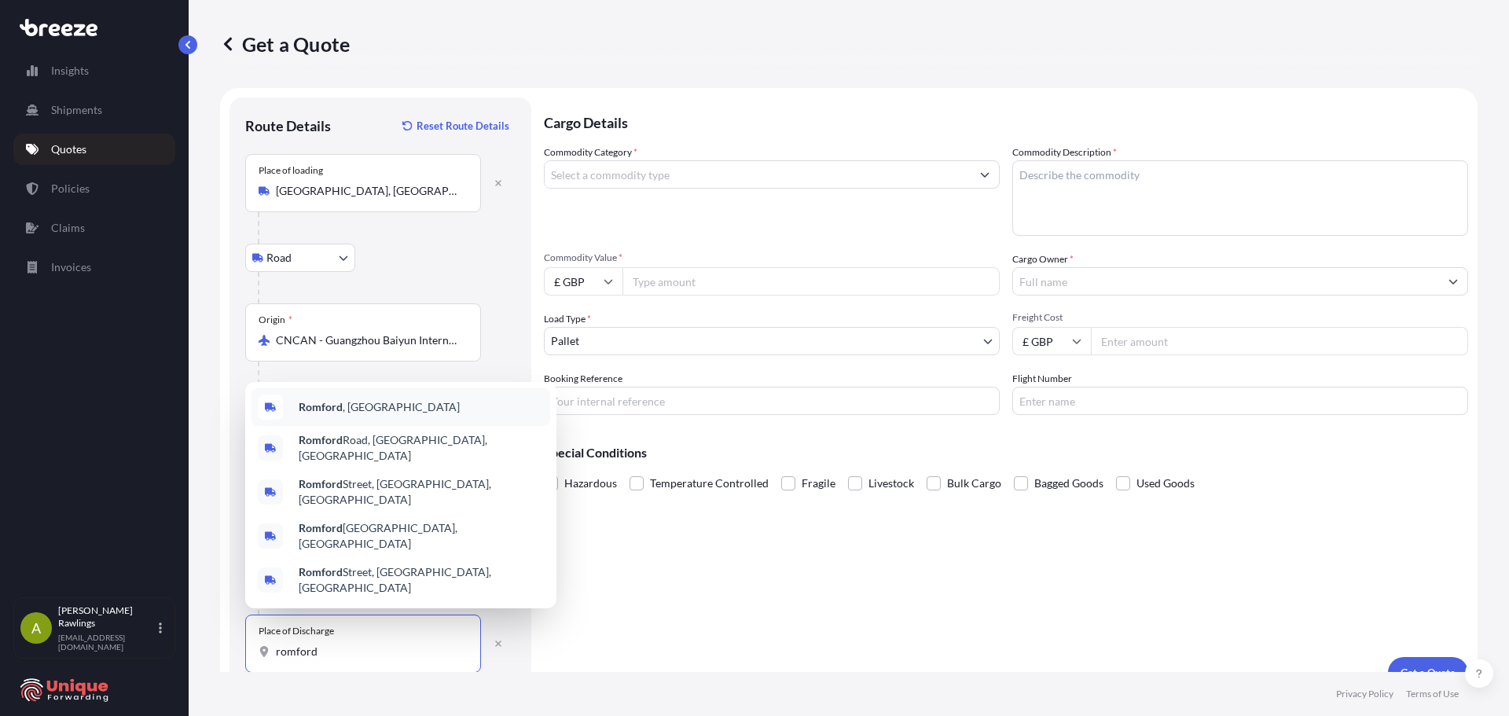
click at [379, 426] on div "[GEOGRAPHIC_DATA] , [GEOGRAPHIC_DATA]" at bounding box center [401, 407] width 299 height 38
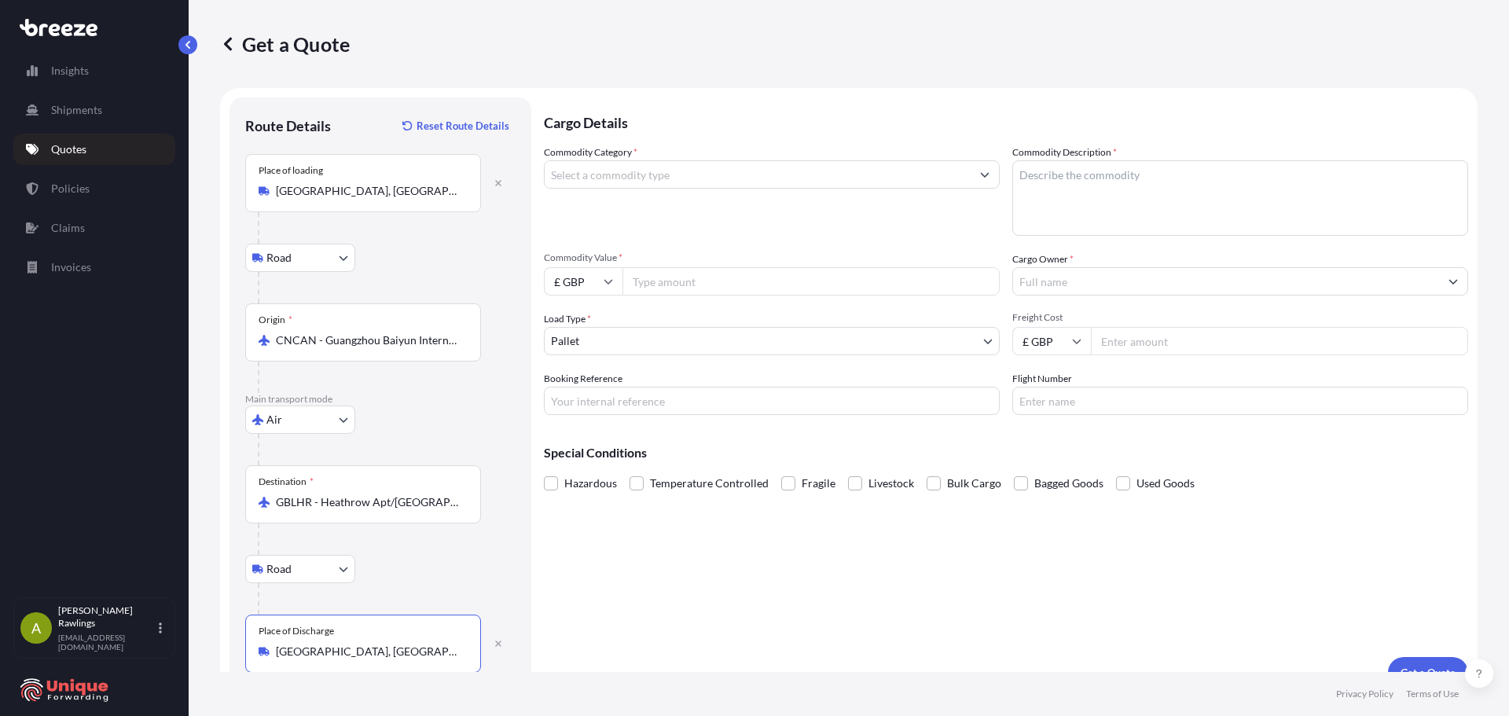
type input "[GEOGRAPHIC_DATA], [GEOGRAPHIC_DATA]"
click at [649, 173] on input "Commodity Category *" at bounding box center [758, 174] width 426 height 28
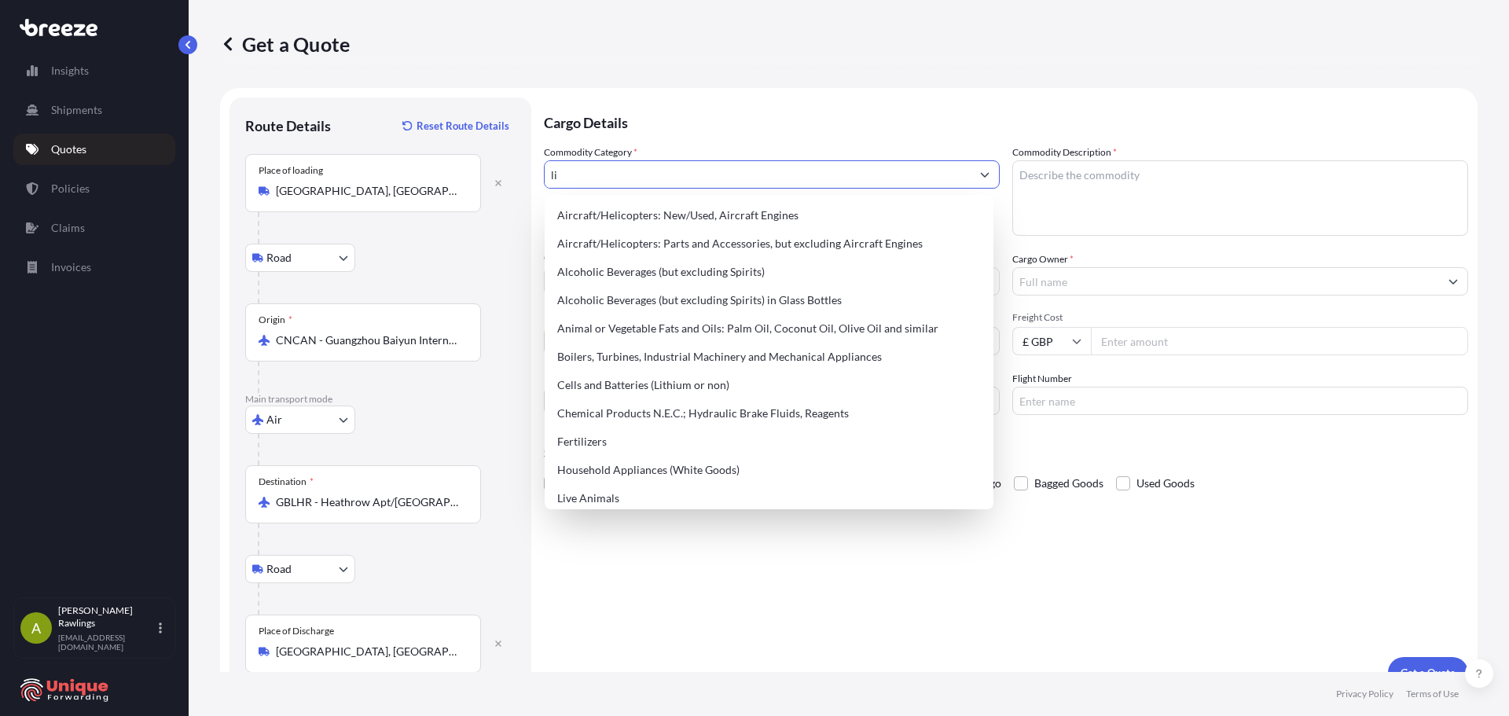
type input "l"
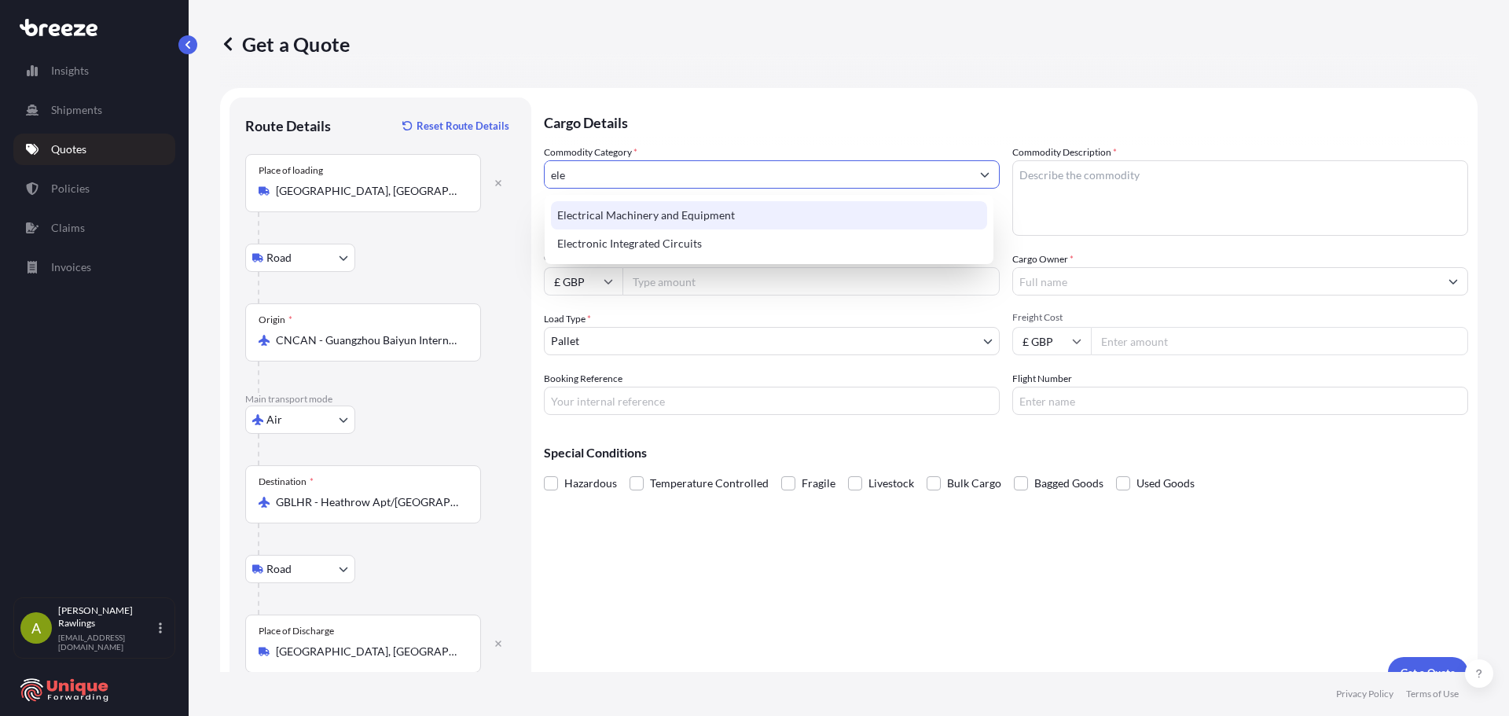
click at [776, 213] on div "Electrical Machinery and Equipment" at bounding box center [769, 215] width 436 height 28
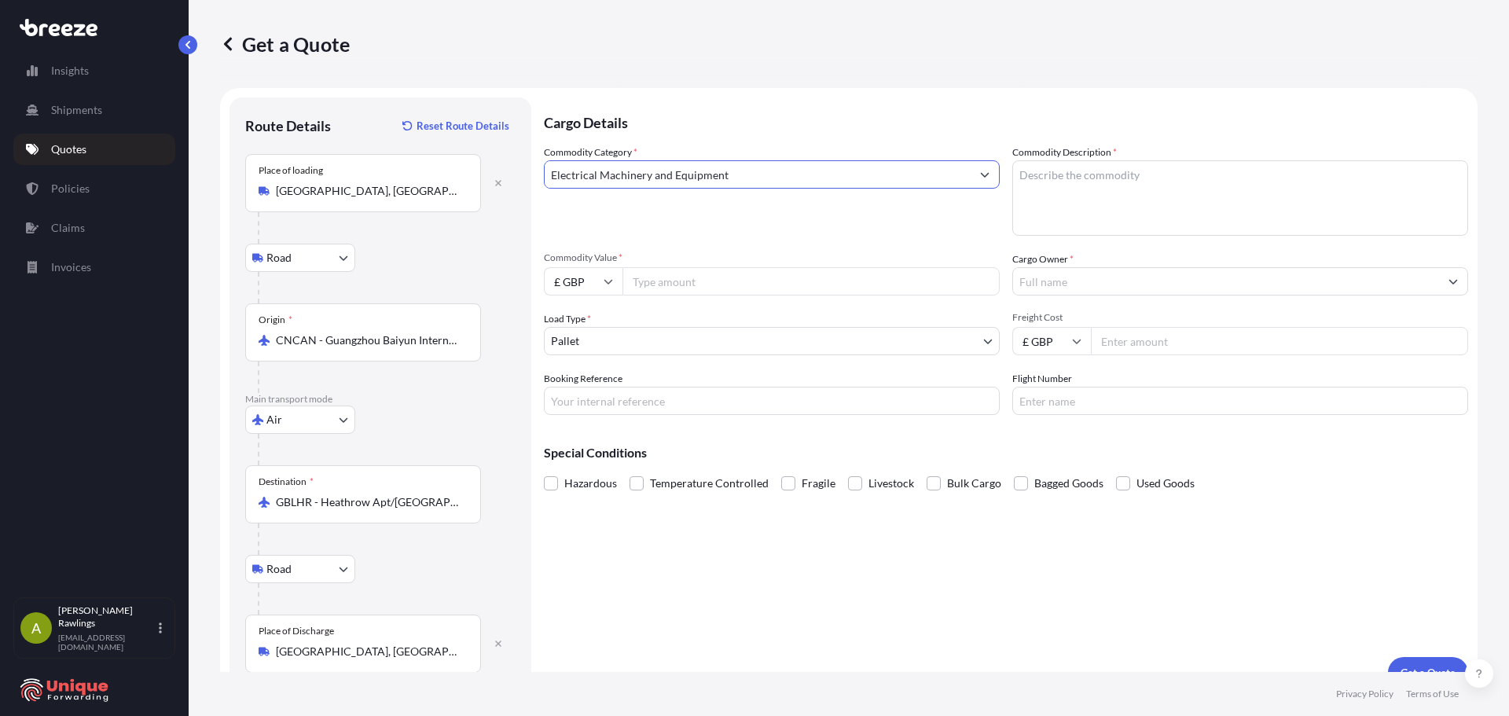
type input "Electrical Machinery and Equipment"
click at [1068, 179] on textarea "Commodity Description *" at bounding box center [1241, 197] width 456 height 75
type textarea "LED lighting"
click at [797, 280] on input "Commodity Value *" at bounding box center [811, 281] width 377 height 28
click at [578, 274] on input "£ GBP" at bounding box center [583, 281] width 79 height 28
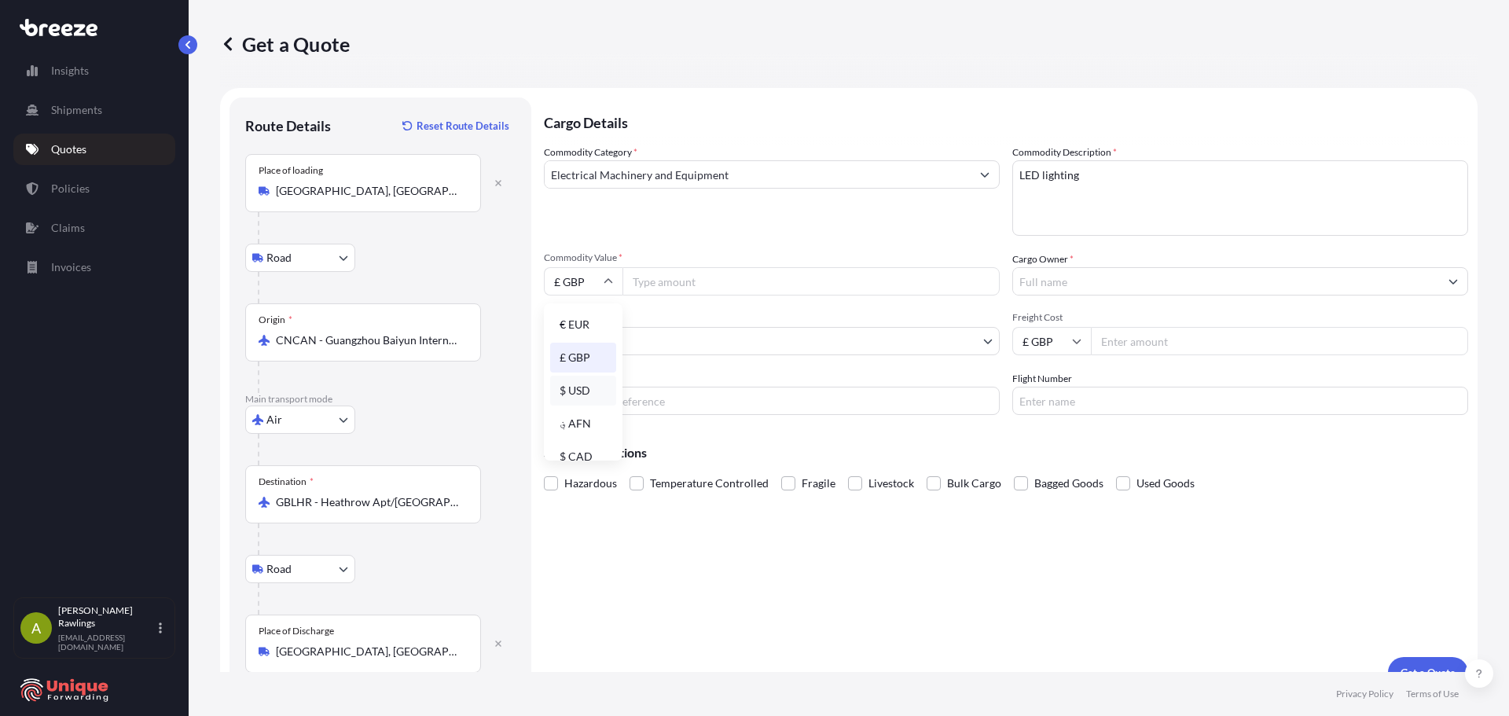
click at [582, 395] on div "$ USD" at bounding box center [583, 391] width 66 height 30
type input "$ USD"
click at [667, 283] on input "Commodity Value *" at bounding box center [811, 281] width 377 height 28
type input "4272"
click at [1106, 401] on input "Flight Number" at bounding box center [1241, 401] width 456 height 28
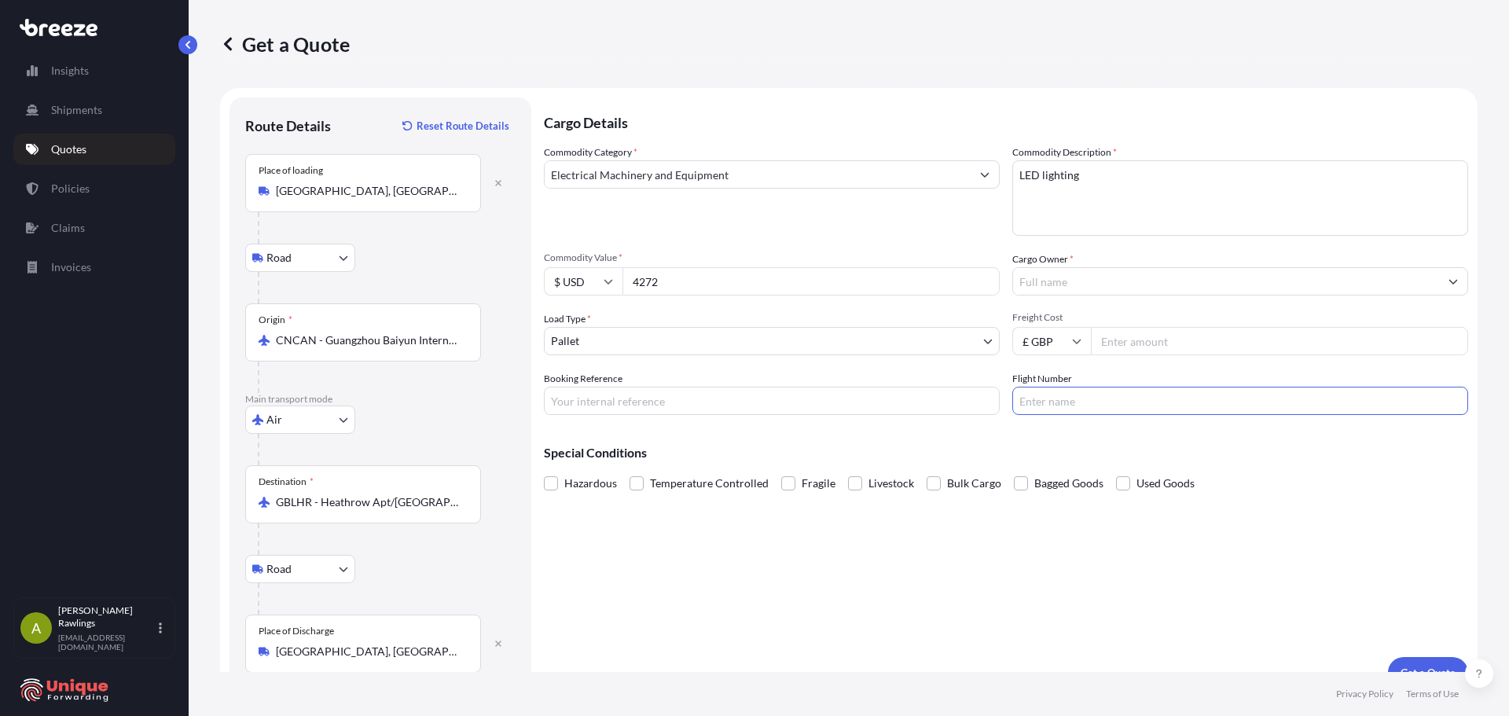
type input "1"
click at [572, 388] on input "Booking Reference" at bounding box center [772, 401] width 456 height 28
click at [642, 399] on input "Booking Reference" at bounding box center [772, 401] width 456 height 28
paste input "#41297"
type input "#41297"
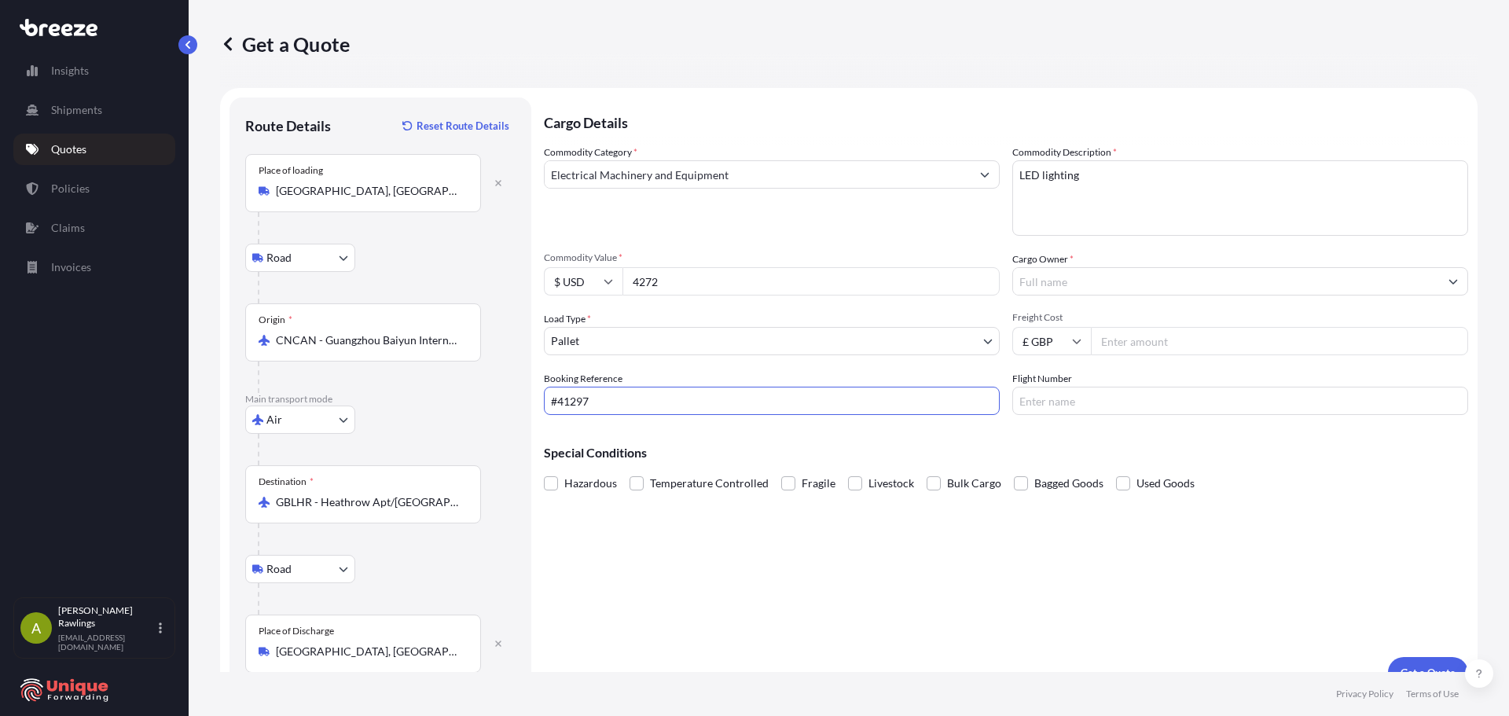
click at [1058, 285] on input "Cargo Owner *" at bounding box center [1226, 281] width 426 height 28
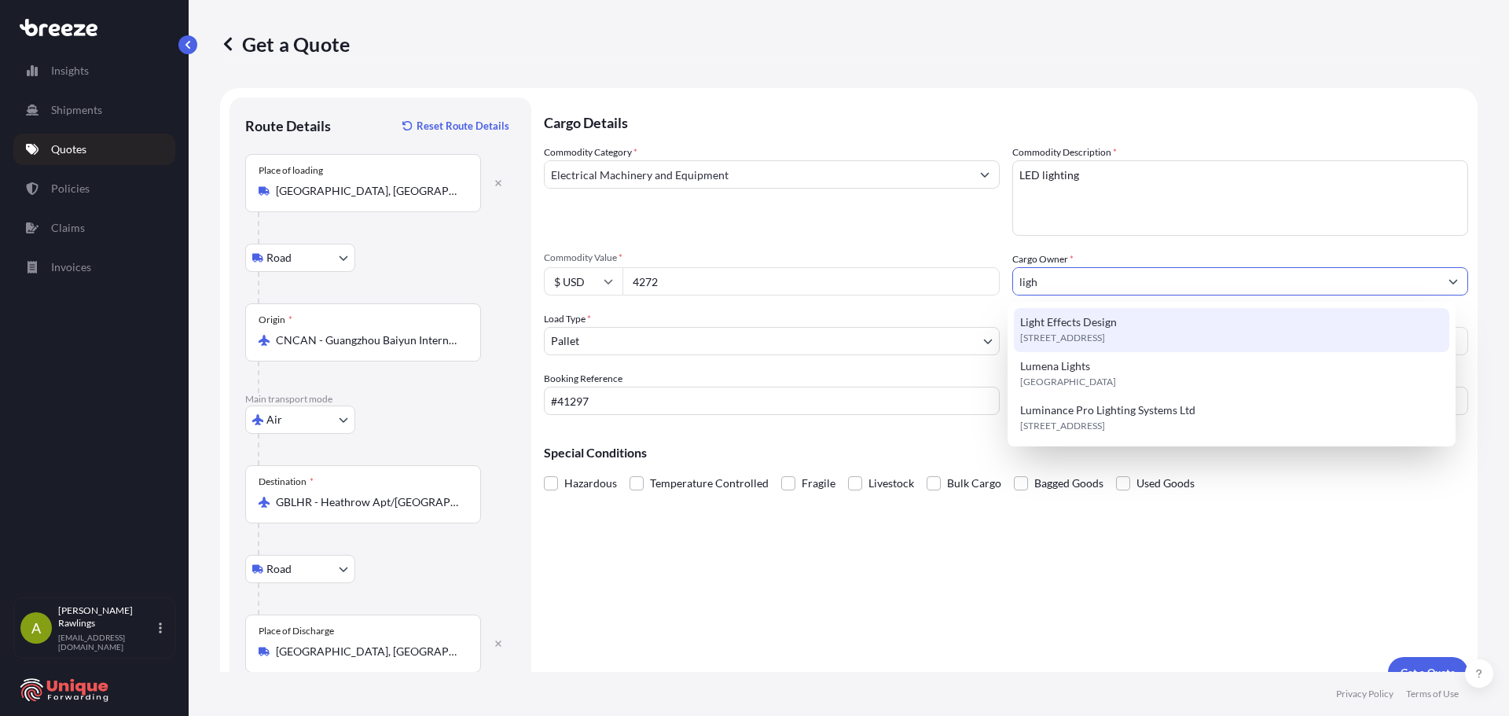
click at [1078, 327] on span "Light Effects Design" at bounding box center [1068, 322] width 97 height 16
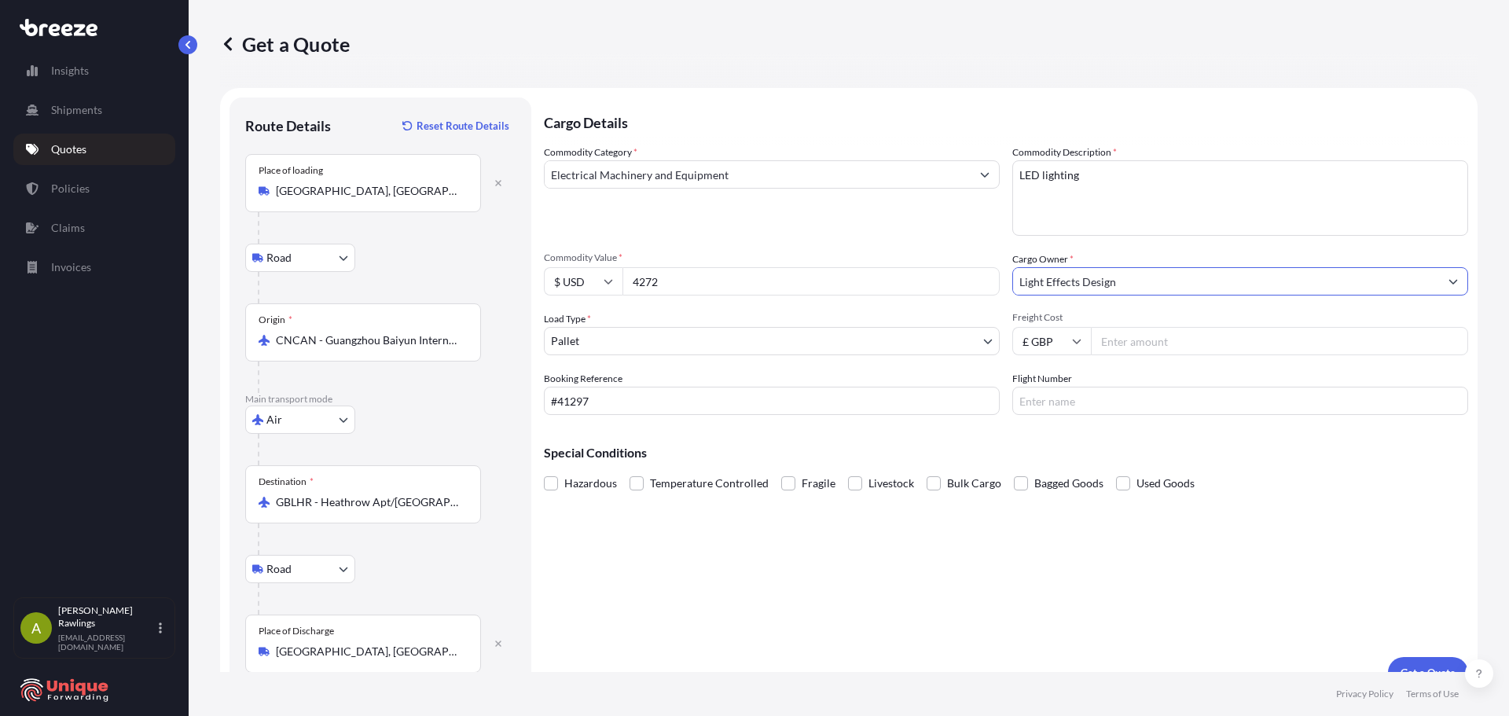
type input "Light Effects Design"
click at [1126, 338] on input "Freight Cost" at bounding box center [1279, 341] width 377 height 28
type input "1300"
click at [1217, 560] on div "Cargo Details Commodity Category * Electrical Machinery and Equipment Commodity…" at bounding box center [1006, 392] width 925 height 591
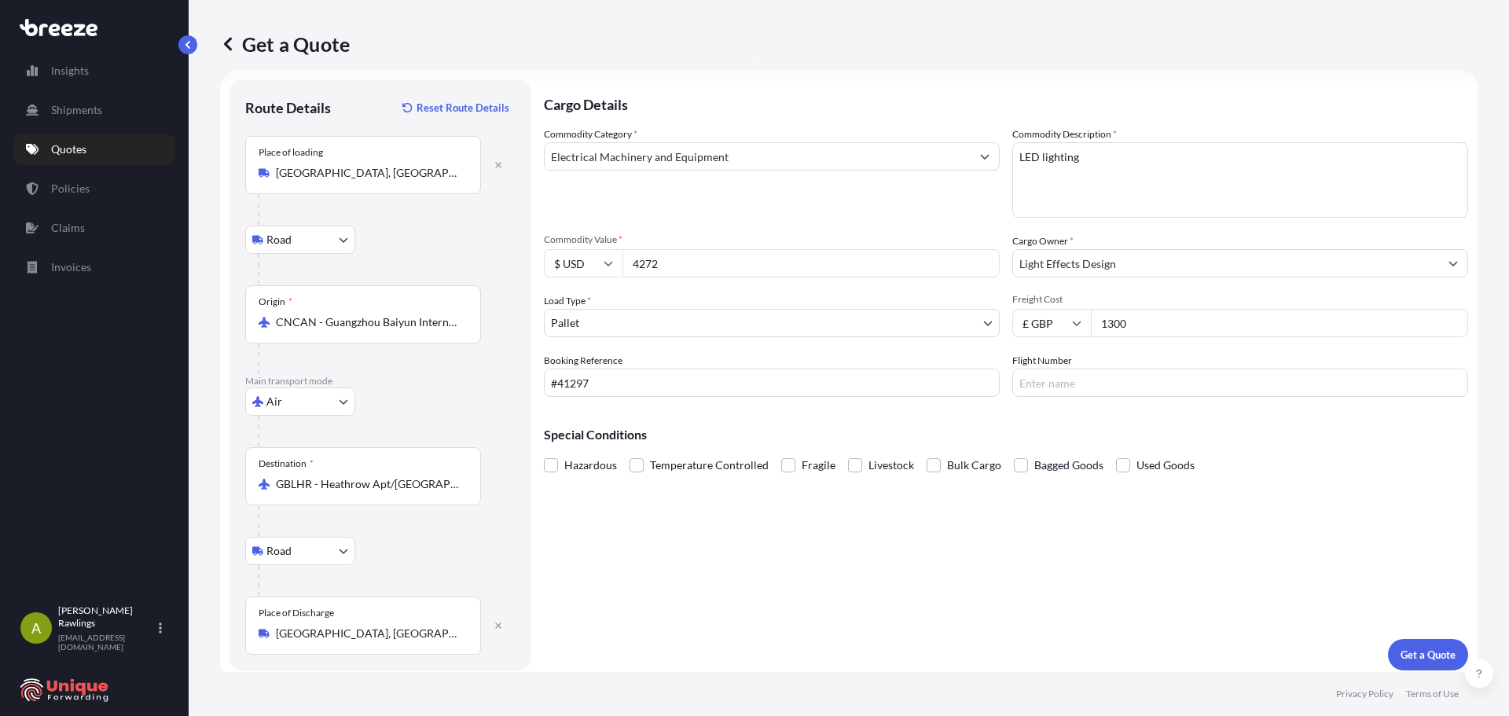
scroll to position [26, 0]
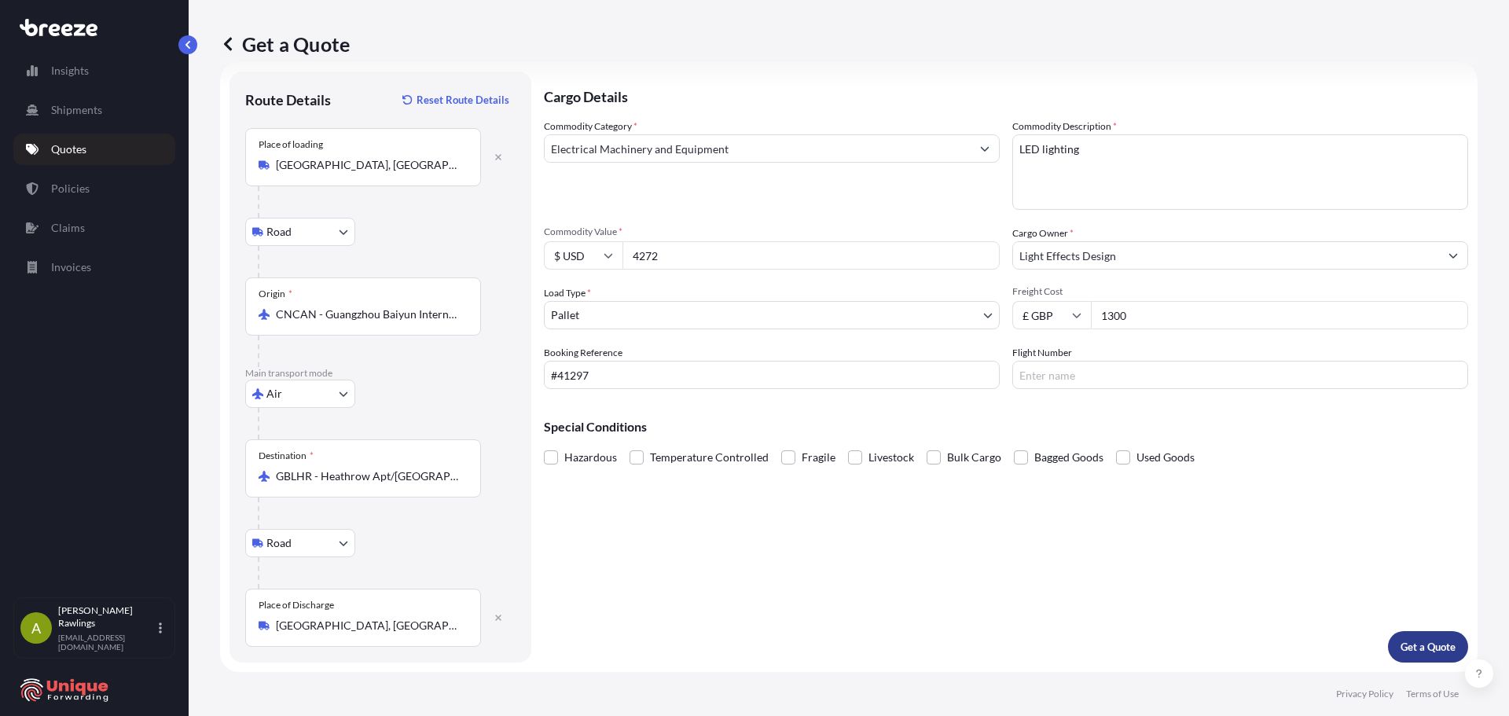
click at [1428, 656] on button "Get a Quote" at bounding box center [1428, 646] width 80 height 31
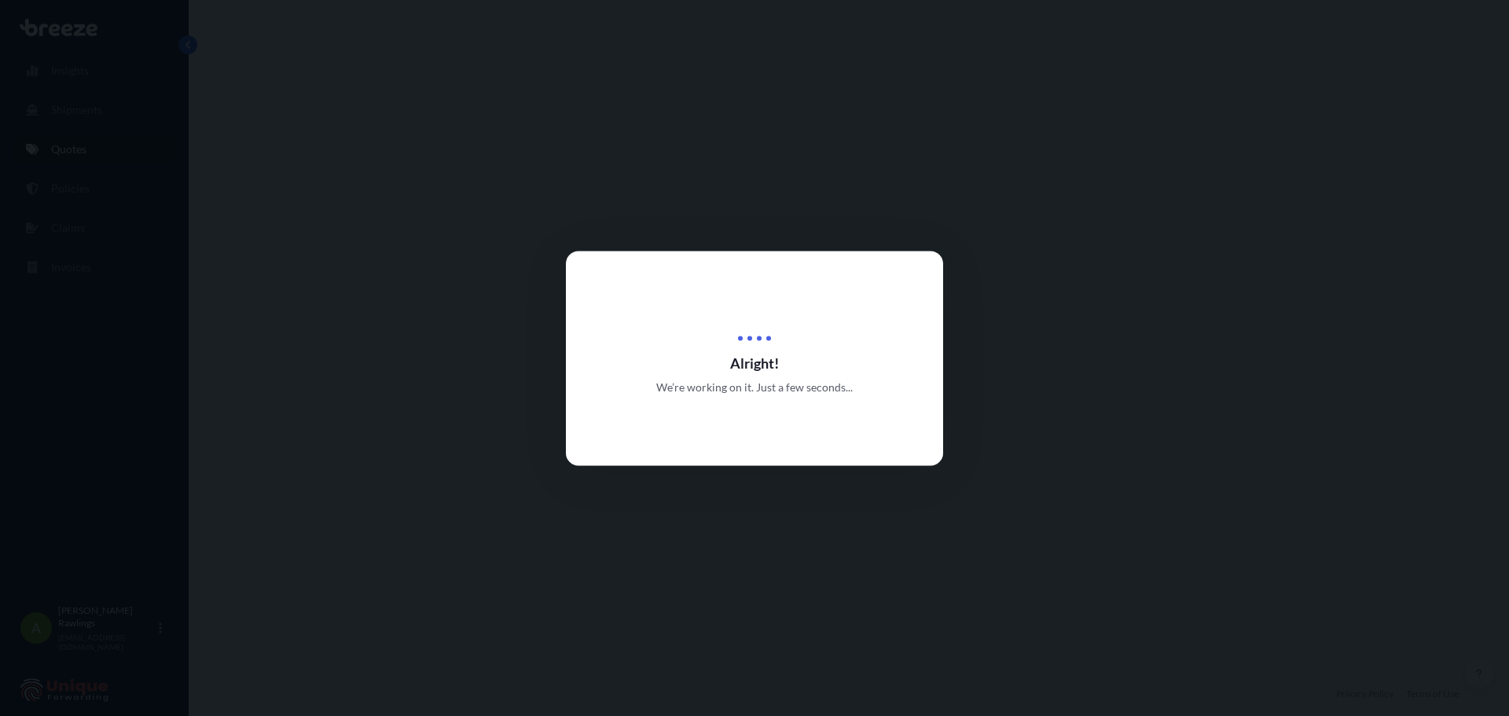
select select "Road"
select select "Air"
select select "Road"
select select "1"
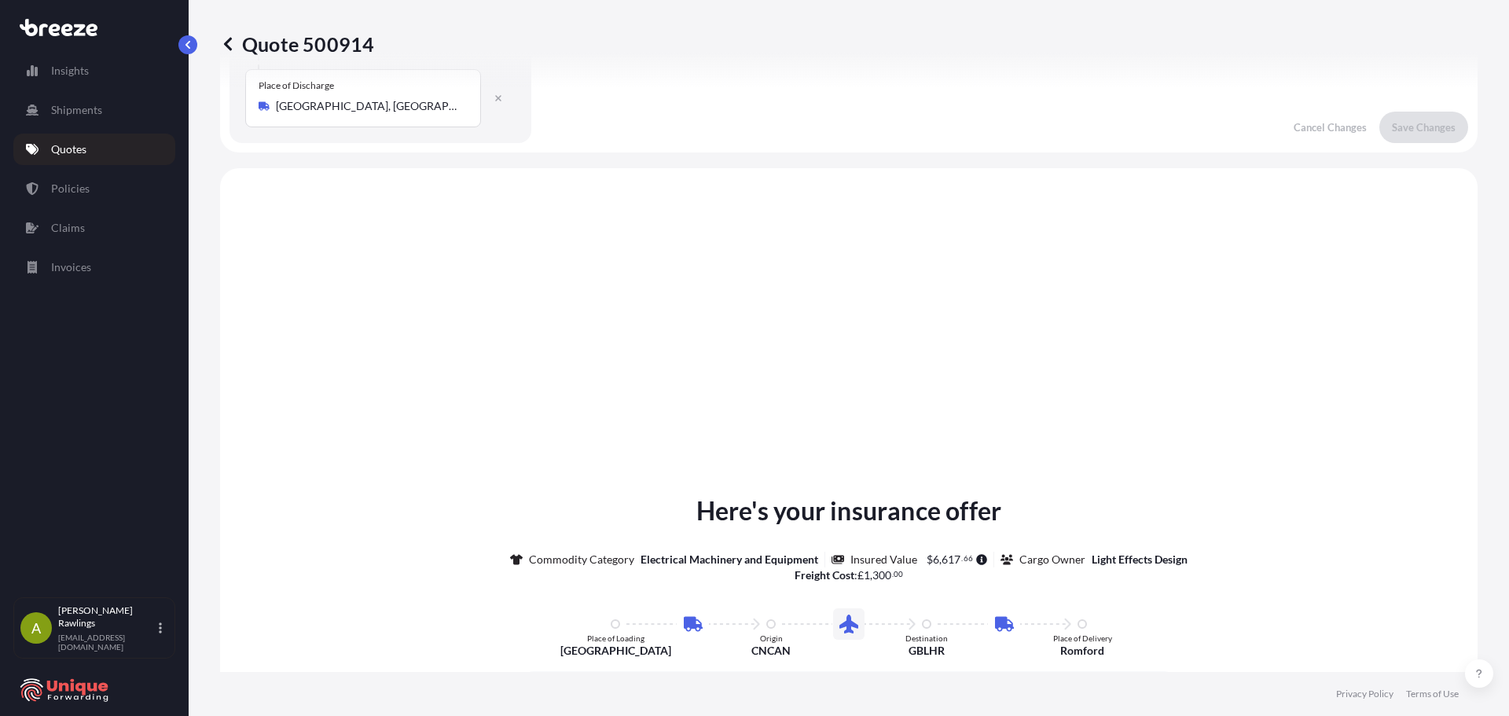
scroll to position [629, 0]
